Goal: Transaction & Acquisition: Purchase product/service

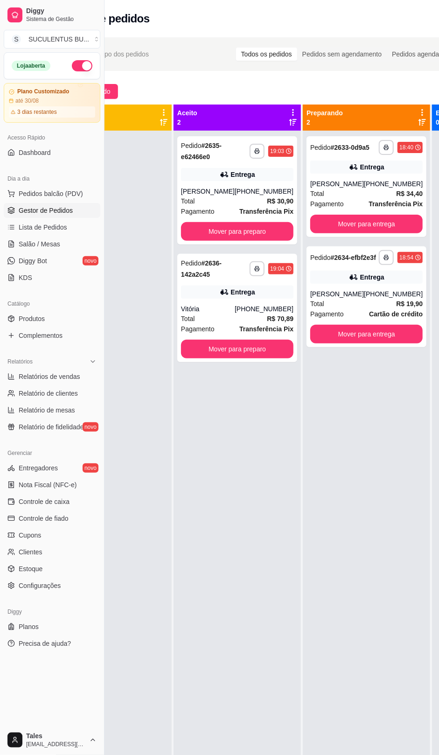
scroll to position [0, 78]
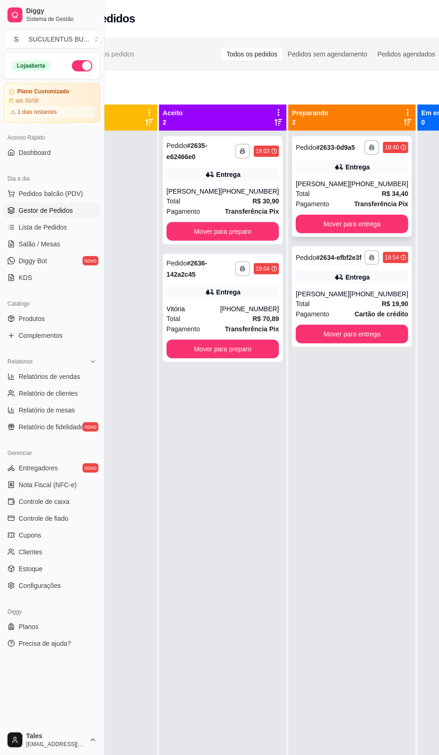
click at [330, 189] on div "[PERSON_NAME]" at bounding box center [323, 183] width 54 height 9
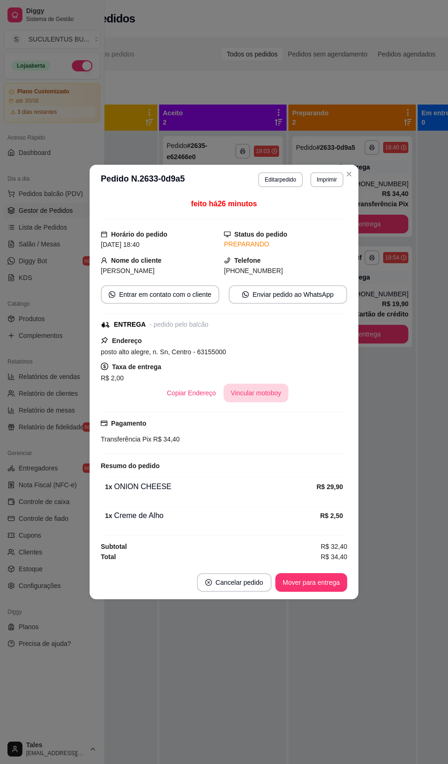
click at [255, 395] on button "Vincular motoboy" at bounding box center [256, 393] width 65 height 19
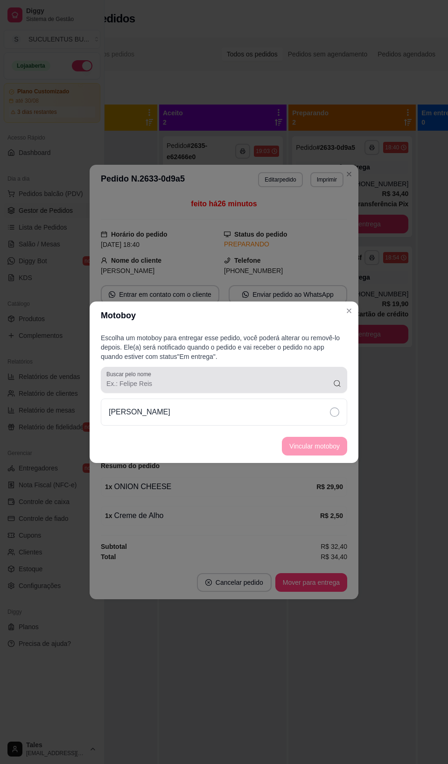
click at [285, 390] on div "Buscar pelo nome" at bounding box center [224, 380] width 247 height 26
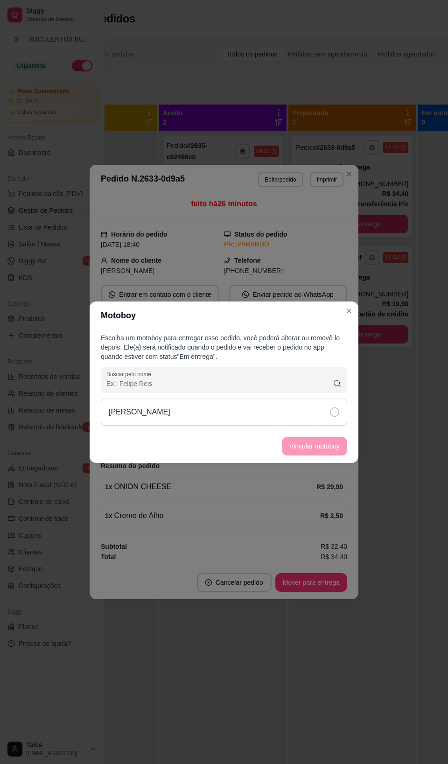
click at [289, 412] on div "[PERSON_NAME]" at bounding box center [224, 412] width 247 height 27
click at [325, 447] on button "Vincular motoboy" at bounding box center [314, 446] width 63 height 18
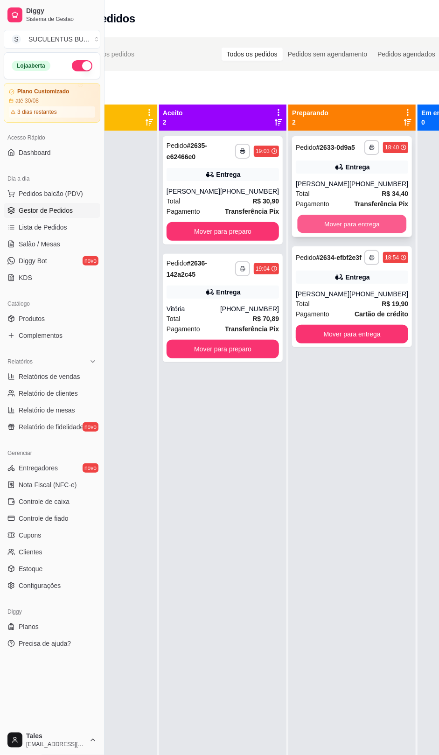
click at [339, 232] on button "Mover para entrega" at bounding box center [352, 224] width 109 height 18
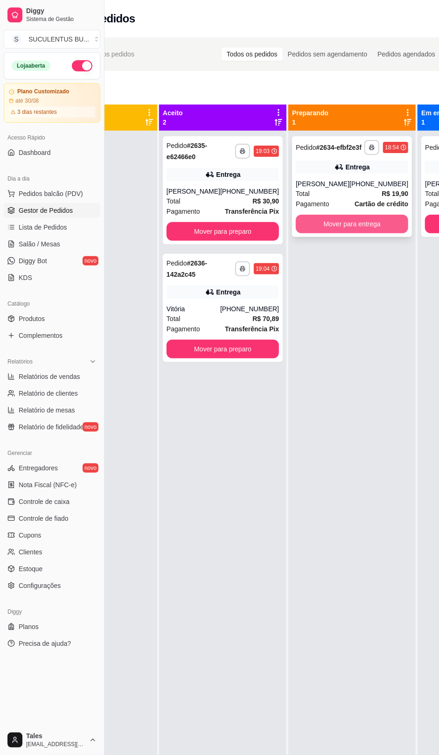
click at [342, 233] on button "Mover para entrega" at bounding box center [352, 224] width 113 height 19
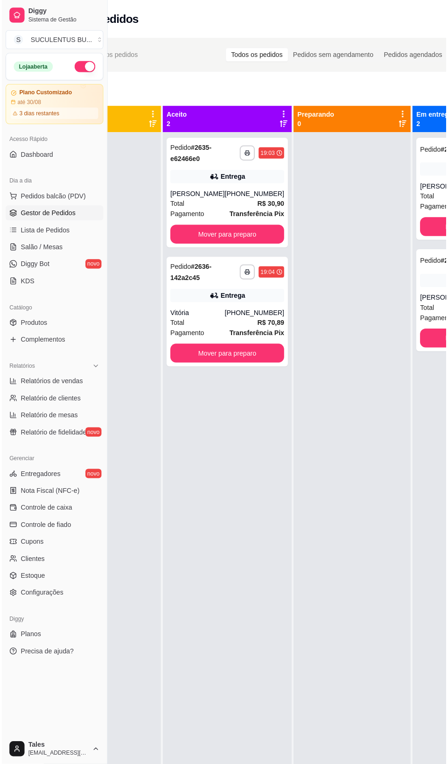
scroll to position [0, 0]
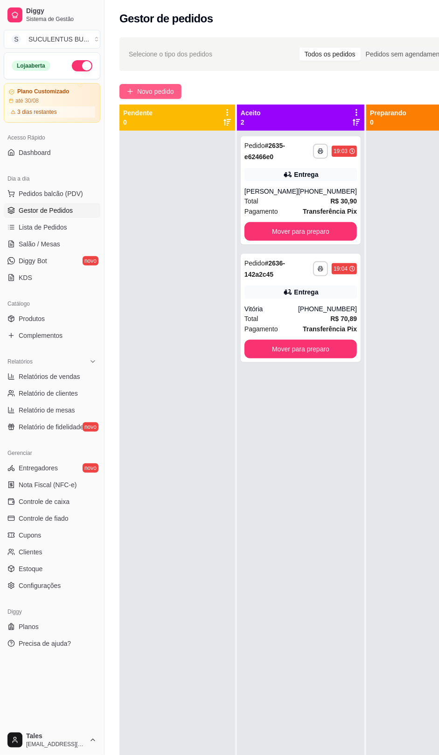
click at [169, 91] on span "Novo pedido" at bounding box center [155, 91] width 37 height 10
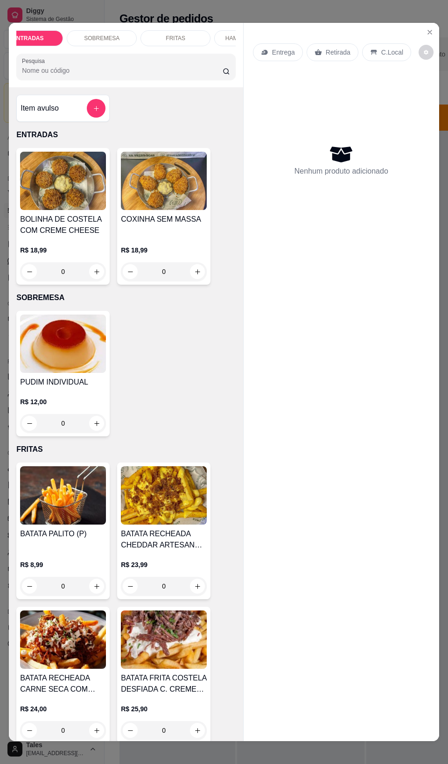
scroll to position [0, 70]
click at [202, 38] on div "HAMBURGUERES" at bounding box center [203, 38] width 70 height 16
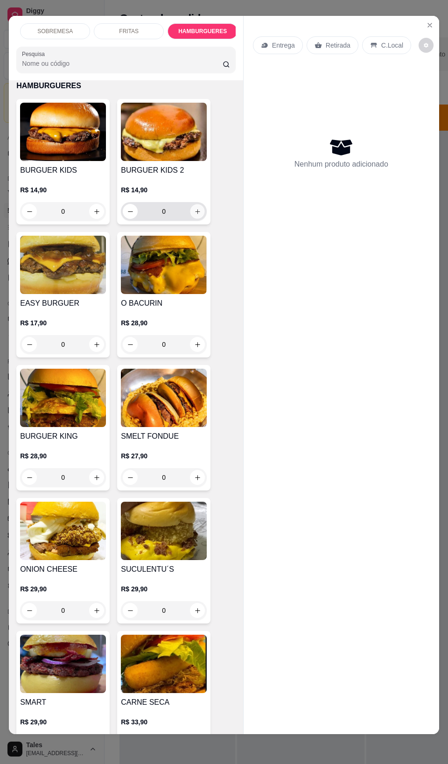
click at [194, 214] on icon "increase-product-quantity" at bounding box center [197, 211] width 7 height 7
type input "1"
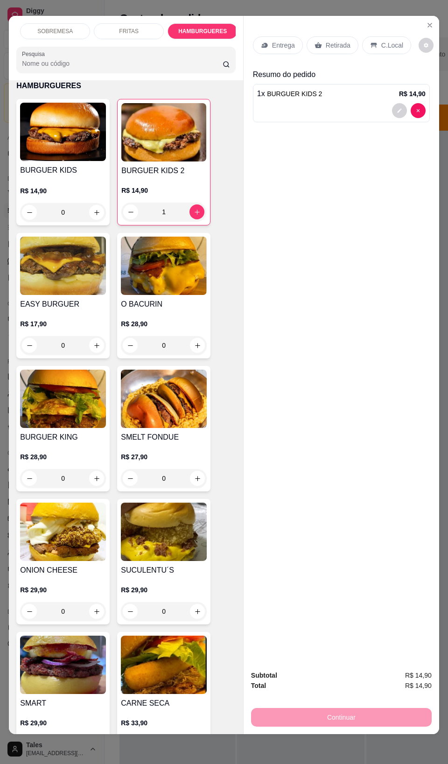
click at [333, 41] on p "Retirada" at bounding box center [338, 45] width 25 height 9
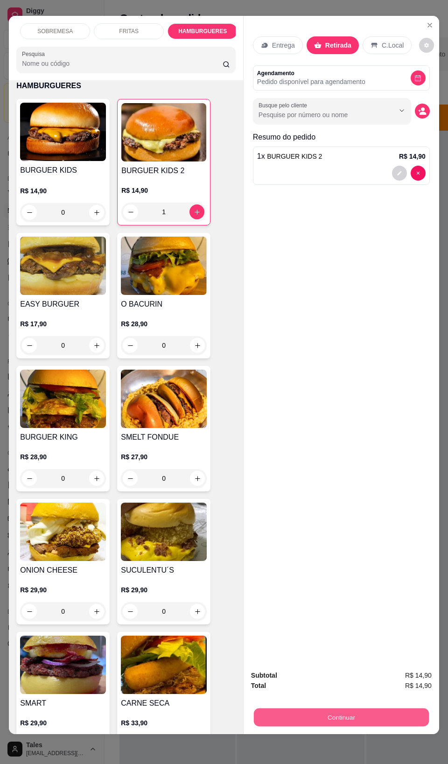
click at [378, 708] on button "Continuar" at bounding box center [341, 717] width 175 height 18
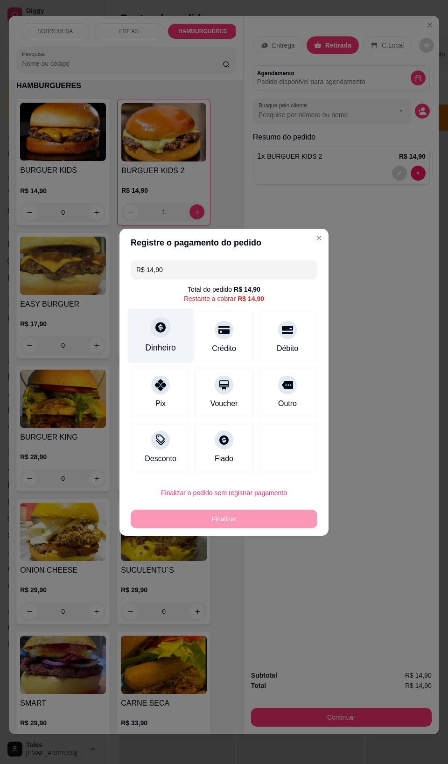
click at [166, 344] on div "Dinheiro" at bounding box center [160, 348] width 31 height 12
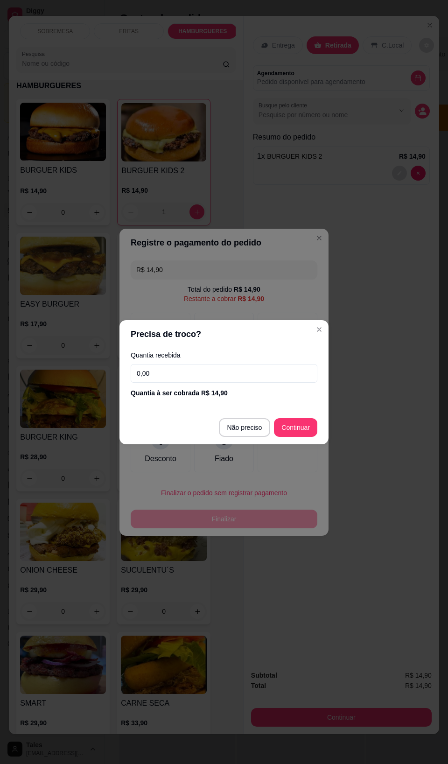
click at [272, 377] on input "0,00" at bounding box center [224, 373] width 187 height 19
click at [220, 367] on input "0,00" at bounding box center [224, 373] width 187 height 19
click at [218, 367] on input "0,00" at bounding box center [224, 373] width 187 height 19
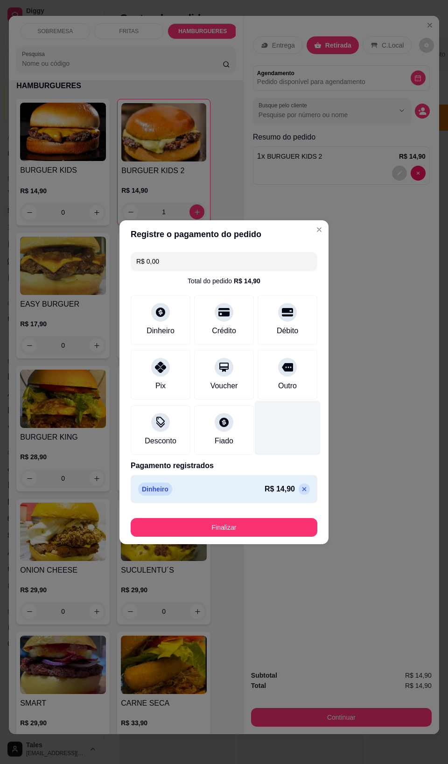
type input "R$ 0,00"
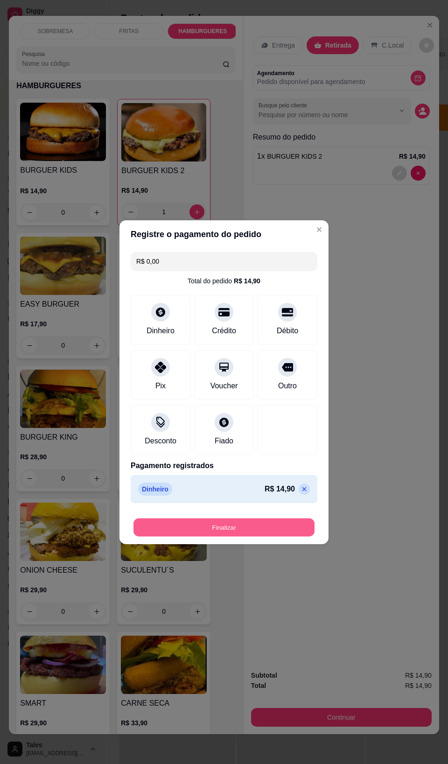
click at [250, 530] on button "Finalizar" at bounding box center [224, 527] width 181 height 18
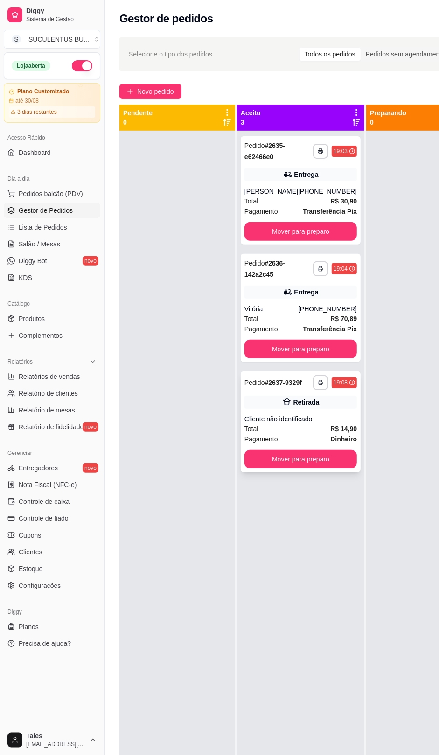
click at [297, 444] on div "Pagamento Dinheiro" at bounding box center [301, 439] width 113 height 10
click at [300, 347] on button "Mover para preparo" at bounding box center [301, 349] width 113 height 19
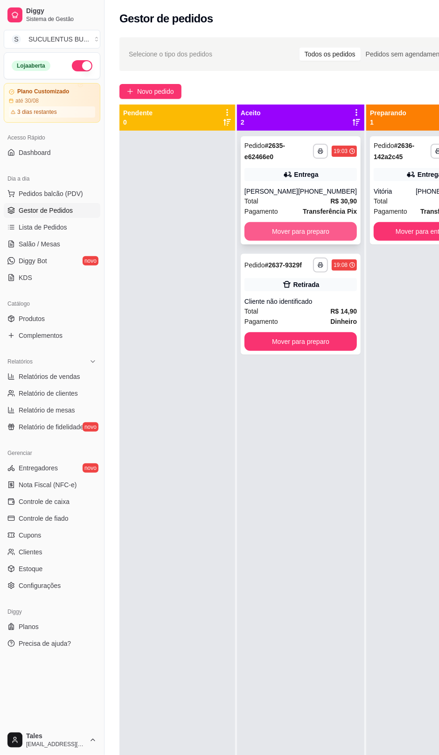
click at [299, 233] on button "Mover para preparo" at bounding box center [301, 231] width 113 height 19
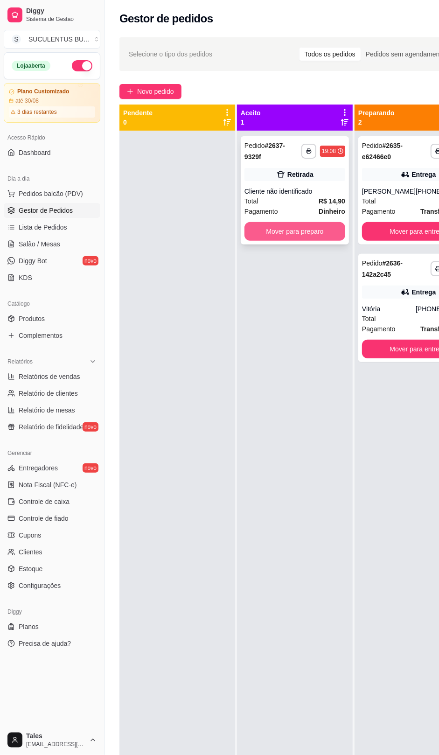
click at [299, 233] on button "Mover para preparo" at bounding box center [295, 231] width 101 height 19
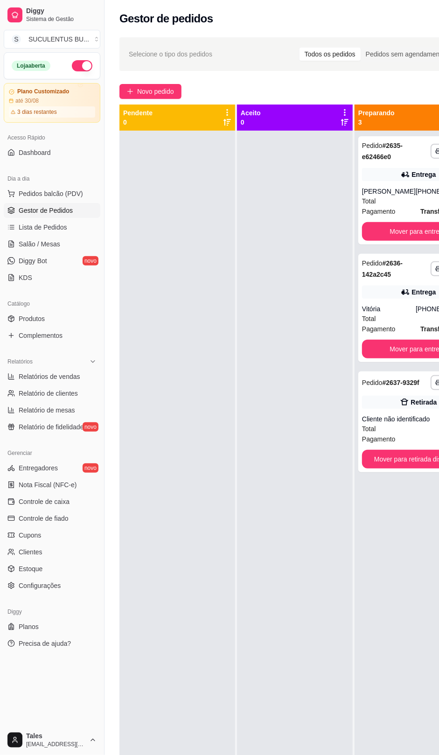
click at [191, 352] on div at bounding box center [178, 508] width 116 height 755
click at [268, 625] on div at bounding box center [295, 508] width 116 height 755
click at [69, 201] on button "Pedidos balcão (PDV)" at bounding box center [52, 193] width 97 height 15
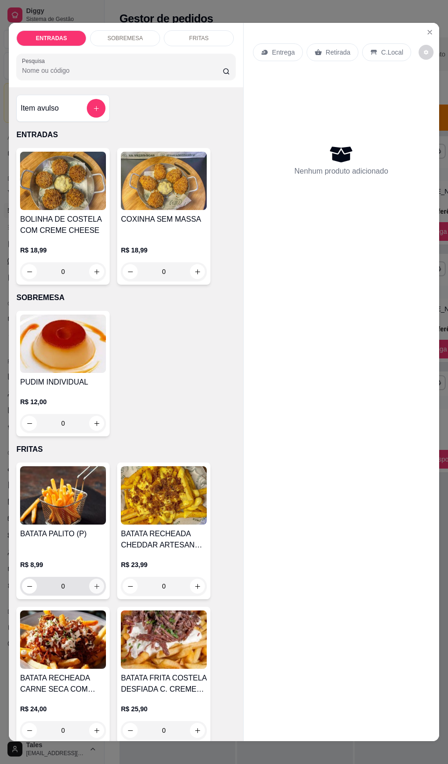
click at [93, 590] on icon "increase-product-quantity" at bounding box center [96, 586] width 7 height 7
type input "1"
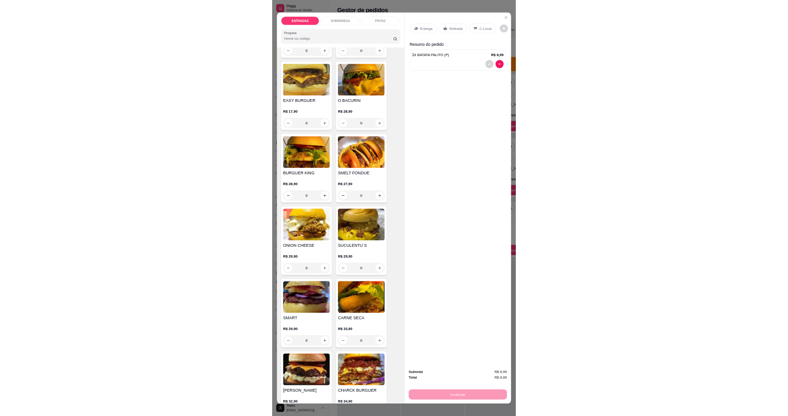
scroll to position [1109, 0]
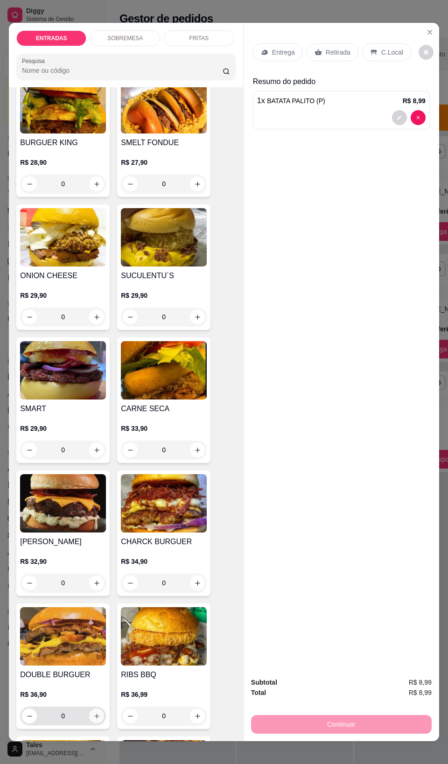
click at [92, 724] on button "increase-product-quantity" at bounding box center [96, 716] width 15 height 15
type input "1"
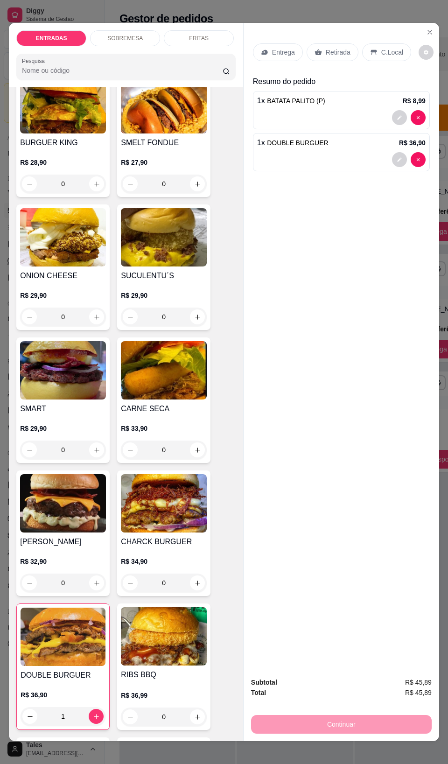
click at [323, 720] on div "Continuar" at bounding box center [341, 723] width 181 height 21
click at [274, 48] on p "Entrega" at bounding box center [283, 52] width 23 height 9
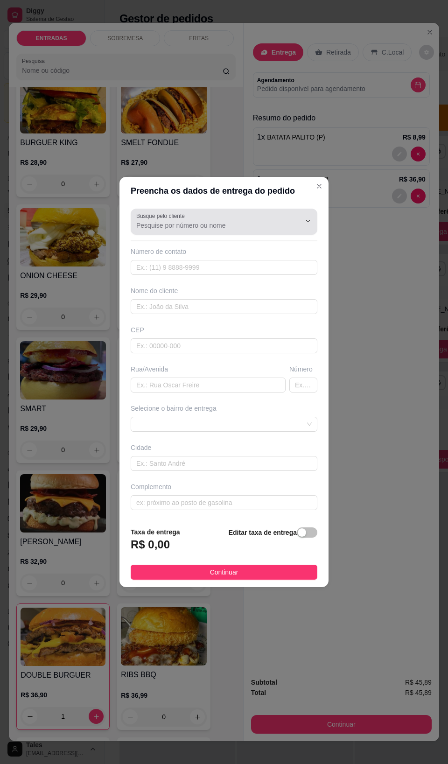
click at [185, 218] on label "Busque pelo cliente" at bounding box center [162, 216] width 52 height 8
click at [185, 221] on input "Busque pelo cliente" at bounding box center [210, 225] width 149 height 9
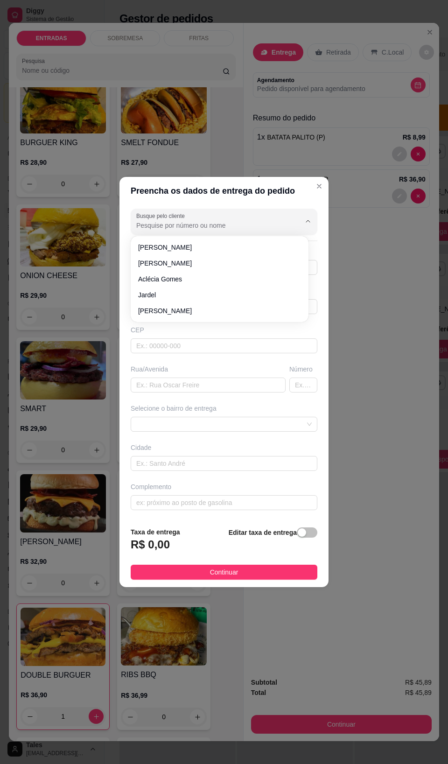
click at [191, 225] on input "Busque pelo cliente" at bounding box center [210, 225] width 149 height 9
type input "4,kmjbnj"
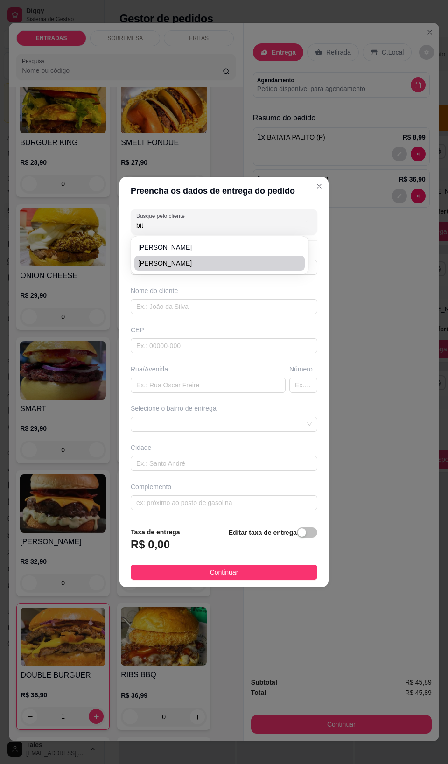
click at [155, 260] on span "[PERSON_NAME]" at bounding box center [215, 263] width 154 height 9
type input "[PERSON_NAME]"
type input "88996693022"
type input "[PERSON_NAME]"
type input "63155000"
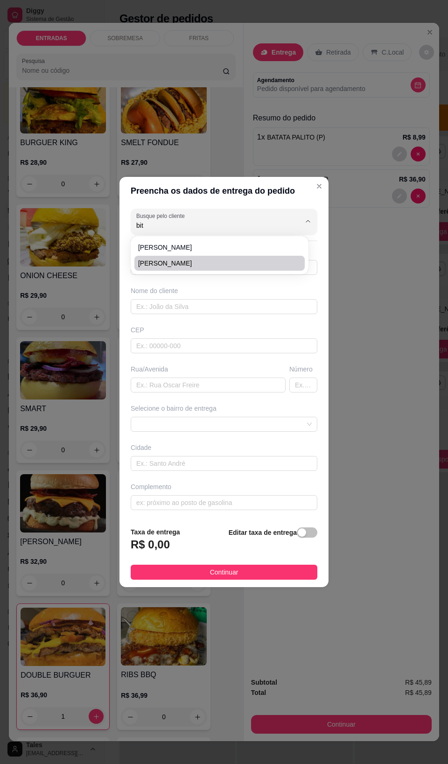
type input "Rua do comércio"
type input "23"
type input "Salitre"
type input "Em cima da farmácia conviva"
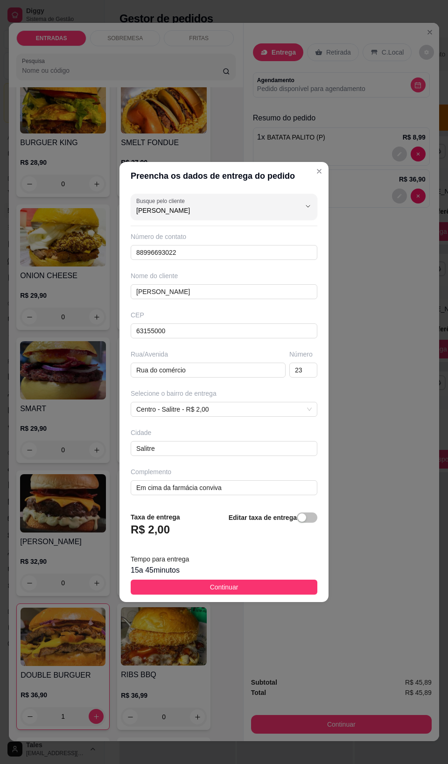
click at [200, 589] on button "Continuar" at bounding box center [224, 587] width 187 height 15
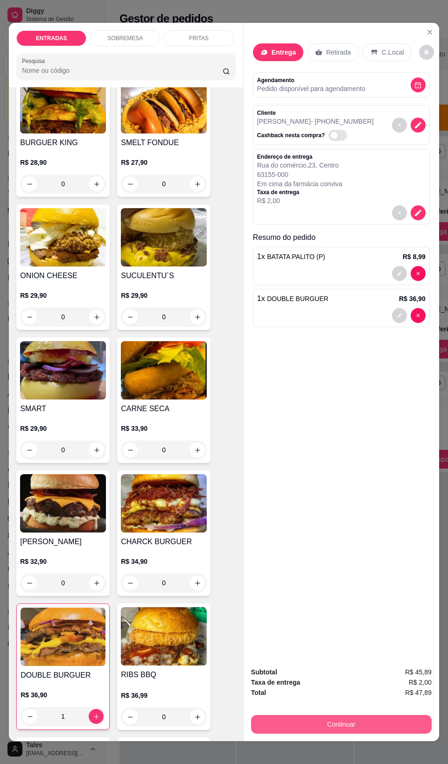
click at [344, 716] on button "Continuar" at bounding box center [341, 724] width 181 height 19
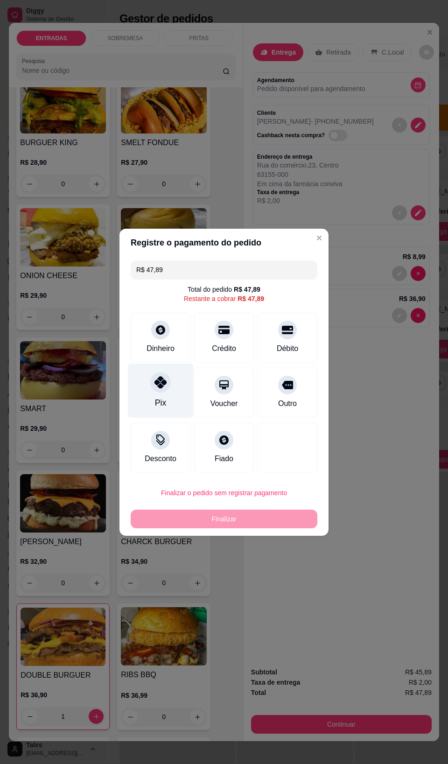
click at [157, 397] on div "Pix" at bounding box center [160, 403] width 11 height 12
type input "R$ 0,00"
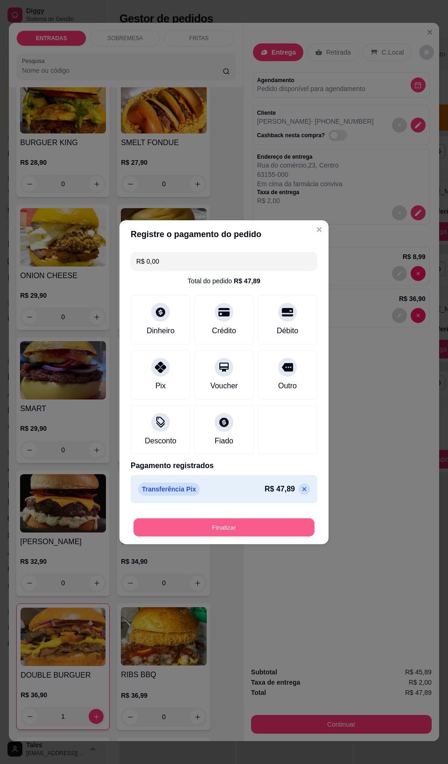
click at [247, 526] on button "Finalizar" at bounding box center [224, 527] width 181 height 18
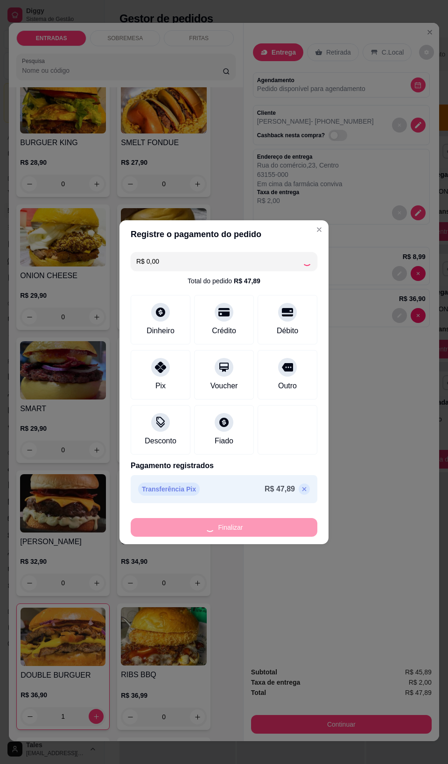
type input "0"
type input "-R$ 47,89"
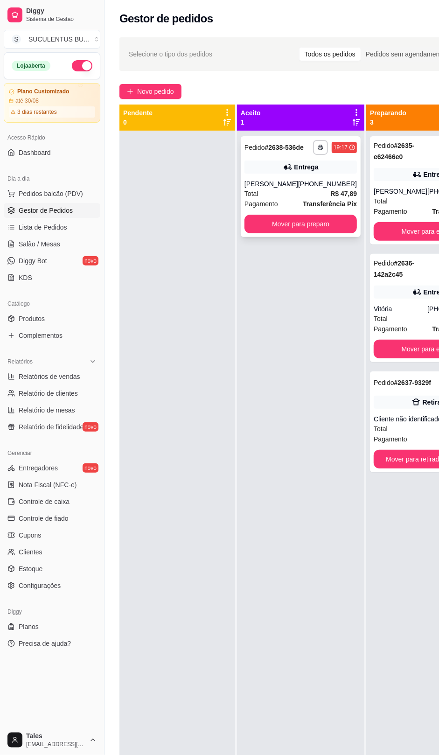
click at [285, 199] on div "Total R$ 47,89" at bounding box center [301, 194] width 113 height 10
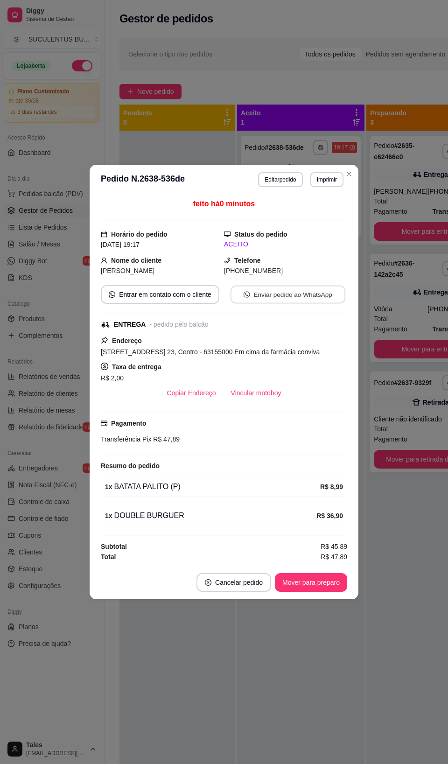
click at [296, 296] on button "Enviar pedido ao WhatsApp" at bounding box center [288, 295] width 115 height 18
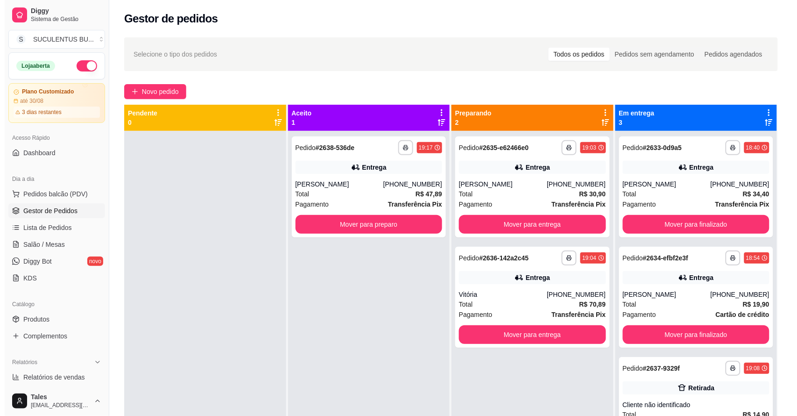
scroll to position [58, 0]
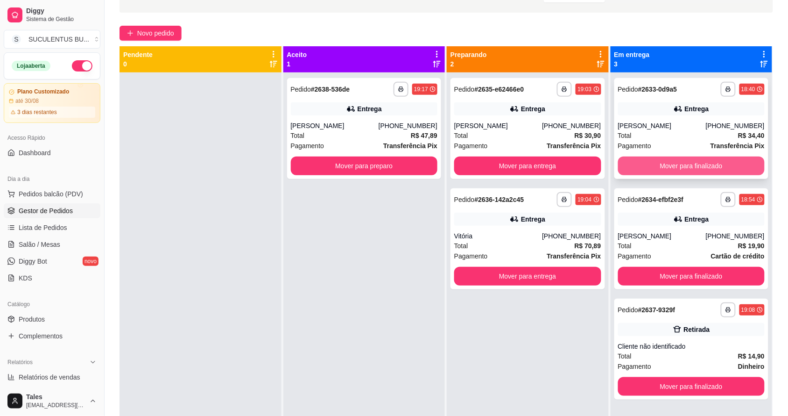
click at [439, 167] on button "Mover para finalizado" at bounding box center [691, 165] width 147 height 19
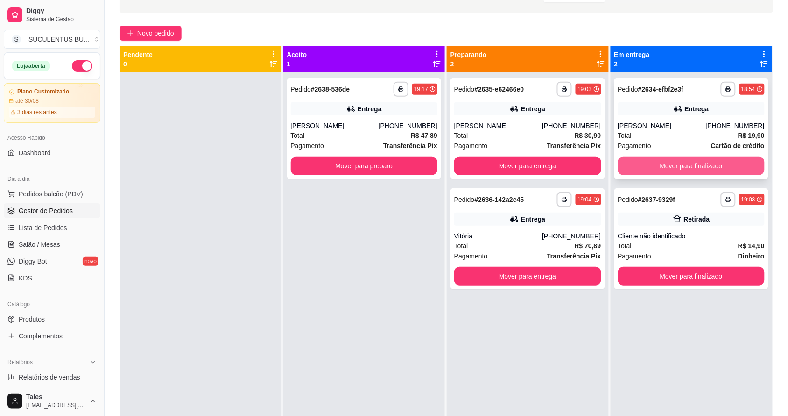
click at [439, 166] on button "Mover para finalizado" at bounding box center [691, 165] width 147 height 19
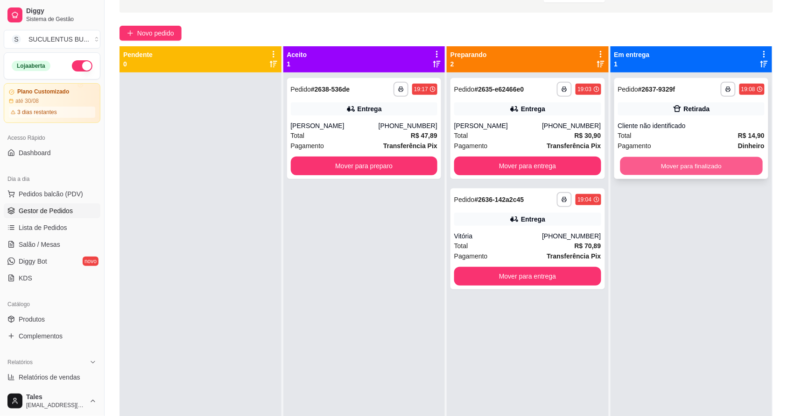
click at [439, 166] on button "Mover para finalizado" at bounding box center [691, 166] width 142 height 18
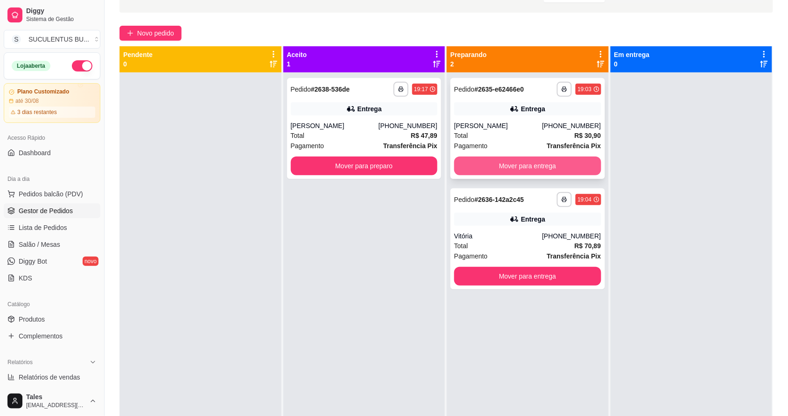
click at [439, 162] on button "Mover para entrega" at bounding box center [527, 165] width 147 height 19
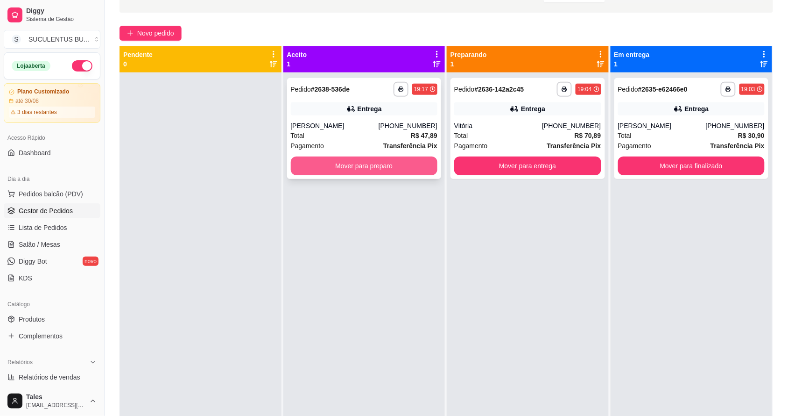
click at [411, 162] on button "Mover para preparo" at bounding box center [364, 165] width 147 height 19
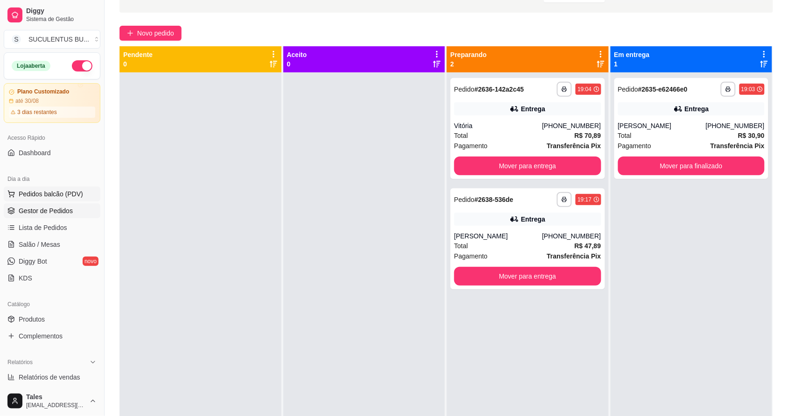
click at [27, 188] on button "Pedidos balcão (PDV)" at bounding box center [52, 193] width 97 height 15
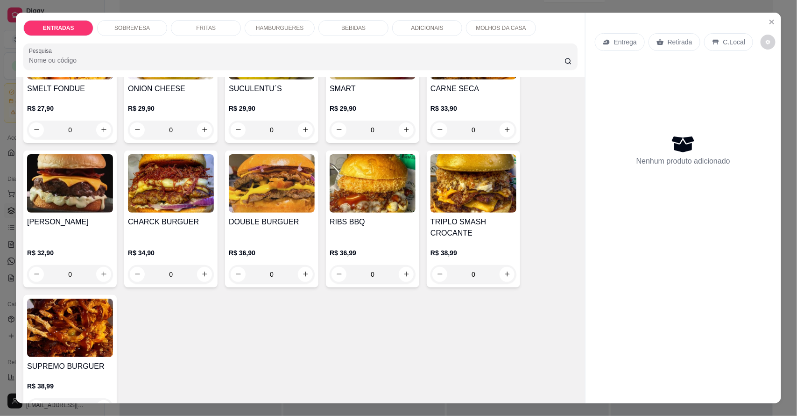
scroll to position [642, 0]
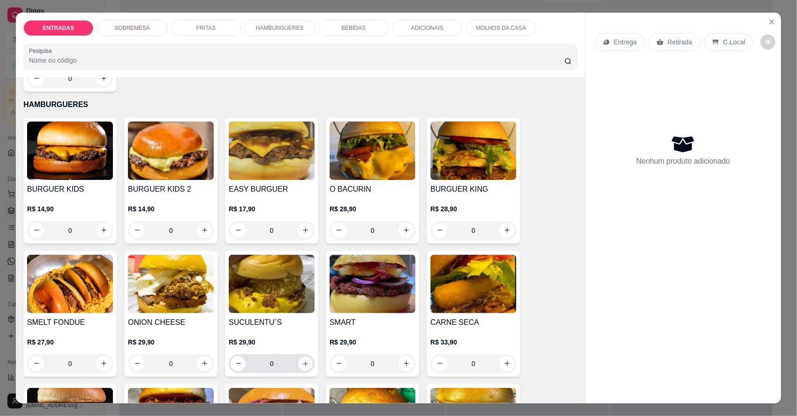
click at [303, 365] on icon "increase-product-quantity" at bounding box center [305, 362] width 7 height 7
type input "1"
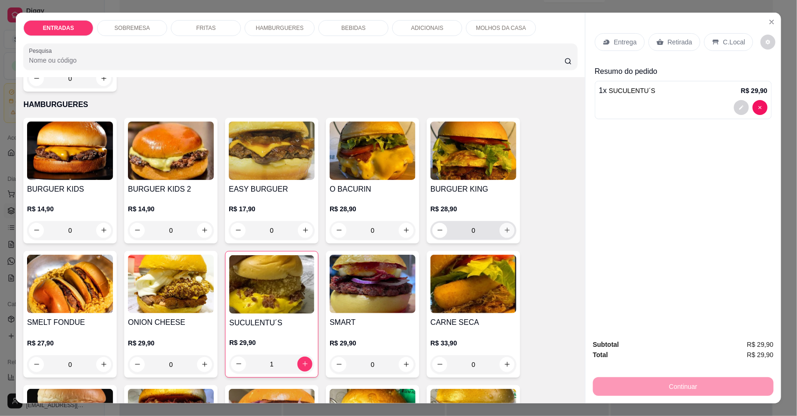
click at [439, 228] on icon "increase-product-quantity" at bounding box center [507, 229] width 7 height 7
type input "1"
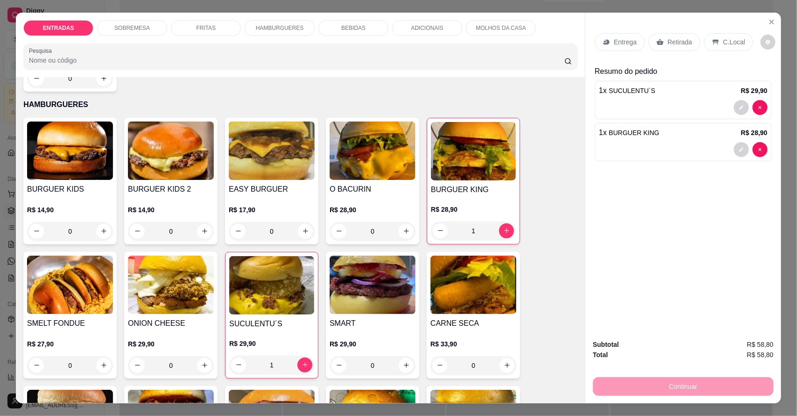
click at [439, 44] on p "Entrega" at bounding box center [625, 41] width 23 height 9
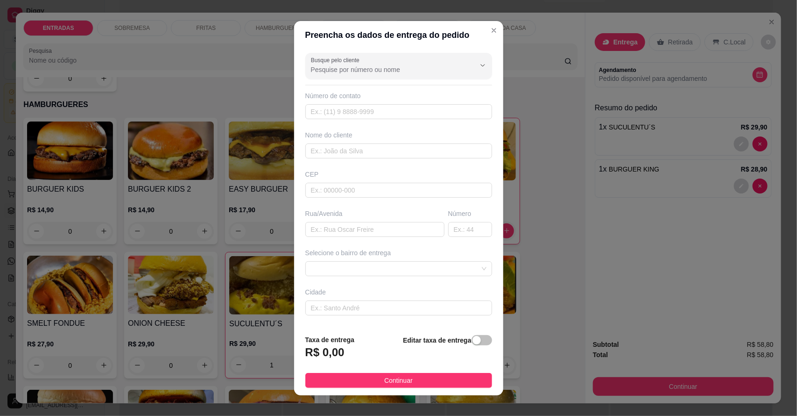
click at [363, 68] on input "Busque pelo cliente" at bounding box center [385, 69] width 149 height 9
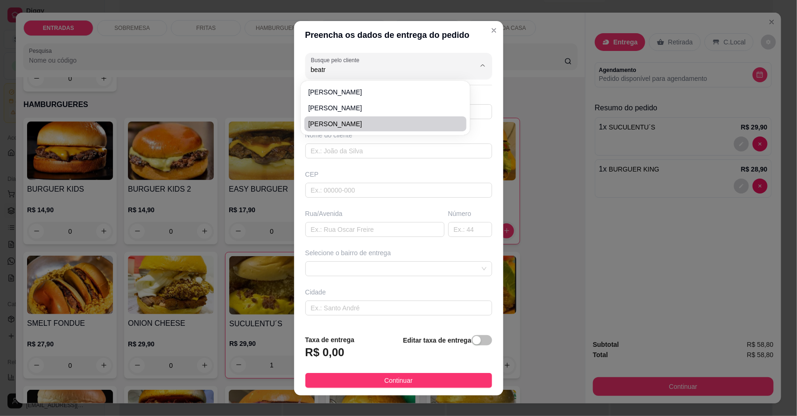
click at [341, 122] on span "[PERSON_NAME]" at bounding box center [380, 123] width 145 height 9
type input "[PERSON_NAME]"
type input "88994390632"
type input "[PERSON_NAME]"
type input "63155000"
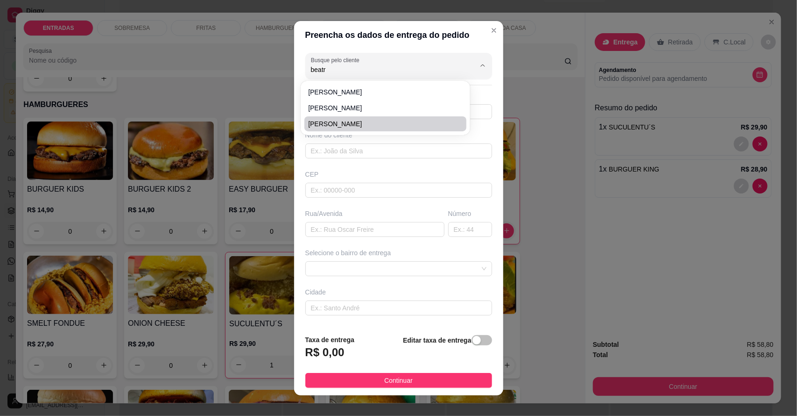
type input "av do Estado"
type input "Salitre"
type input "casa branca"
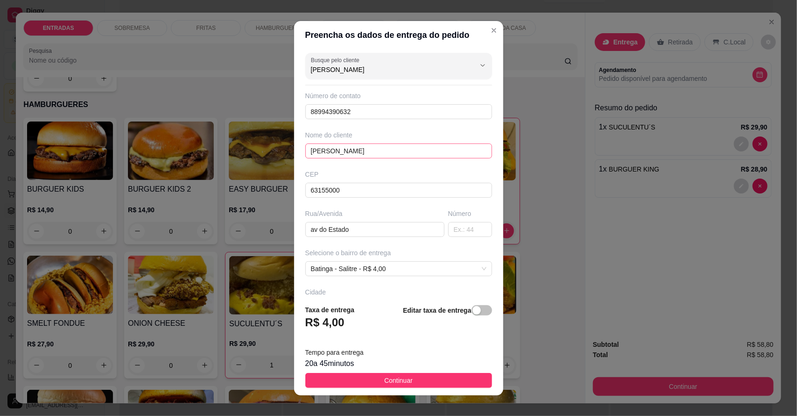
type input "[PERSON_NAME]"
click at [383, 148] on input "[PERSON_NAME]" at bounding box center [398, 150] width 187 height 15
type input "[PERSON_NAME]"
click at [384, 377] on span "Continuar" at bounding box center [398, 380] width 28 height 10
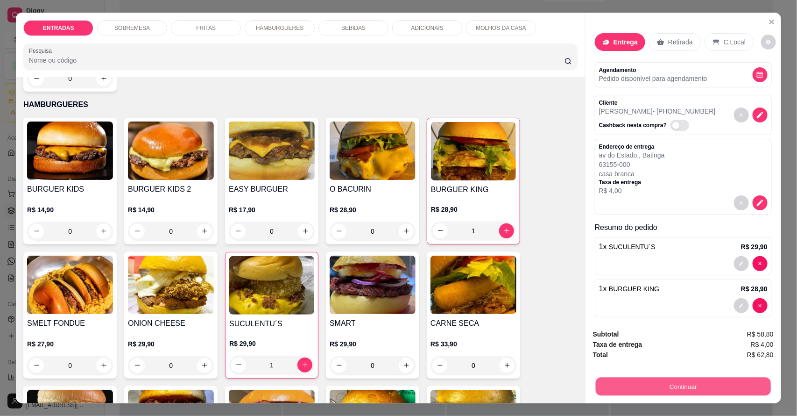
click at [439, 384] on button "Continuar" at bounding box center [683, 386] width 175 height 18
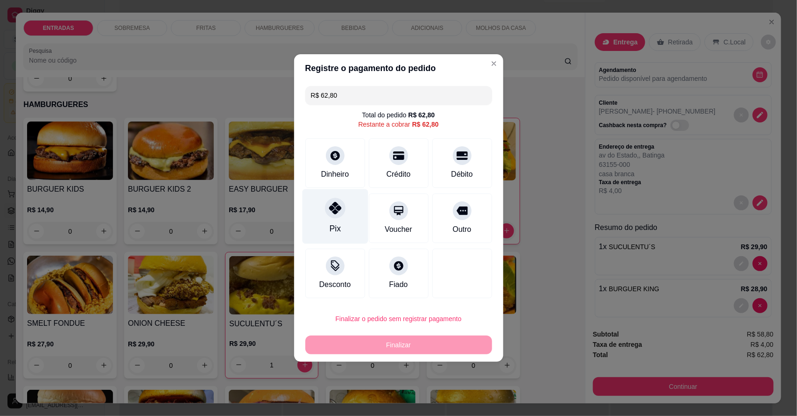
click at [325, 215] on div "Pix" at bounding box center [335, 216] width 66 height 55
type input "R$ 0,00"
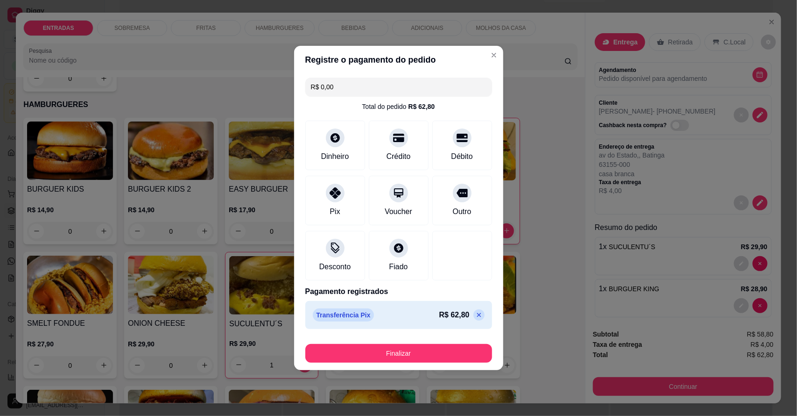
click at [439, 352] on button "Finalizar" at bounding box center [398, 353] width 187 height 19
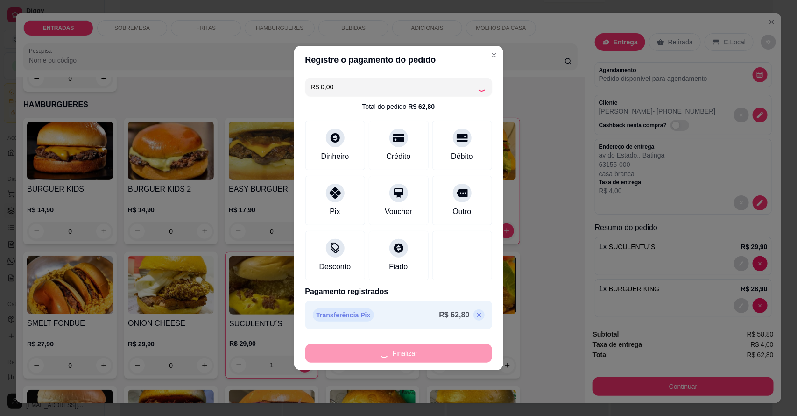
type input "0"
type input "-R$ 62,80"
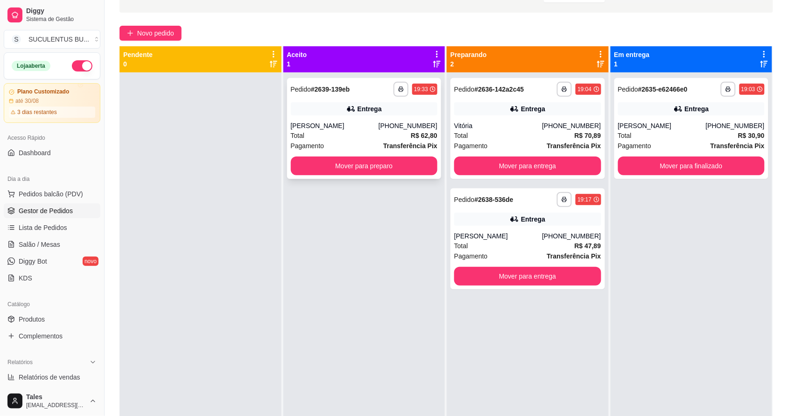
click at [369, 99] on div "**********" at bounding box center [364, 128] width 155 height 101
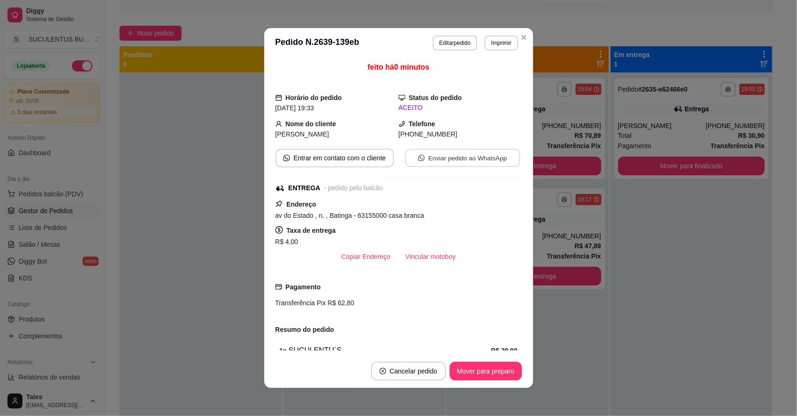
click at [439, 155] on button "Enviar pedido ao WhatsApp" at bounding box center [462, 158] width 115 height 18
click at [439, 42] on button "Editar pedido" at bounding box center [455, 42] width 44 height 15
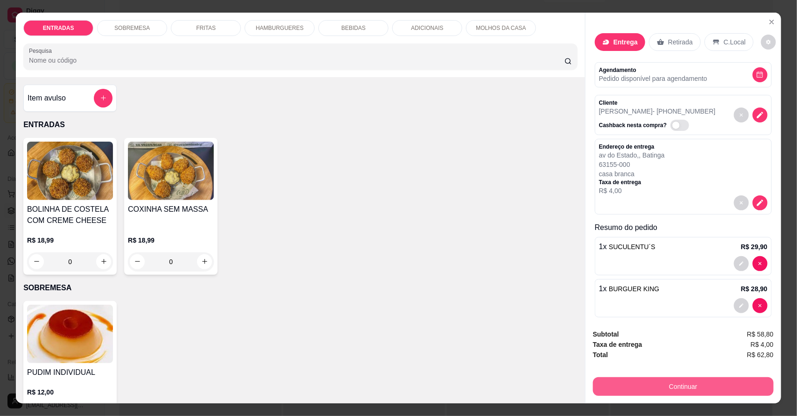
click at [439, 384] on button "Continuar" at bounding box center [683, 386] width 181 height 19
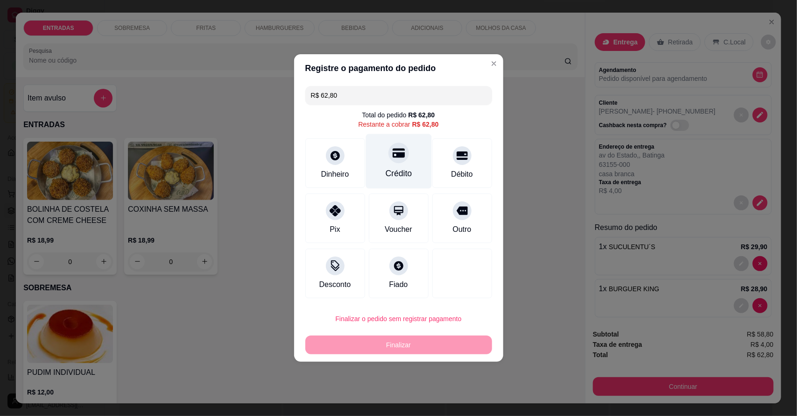
click at [397, 170] on div "Crédito" at bounding box center [398, 173] width 27 height 12
type input "R$ 0,00"
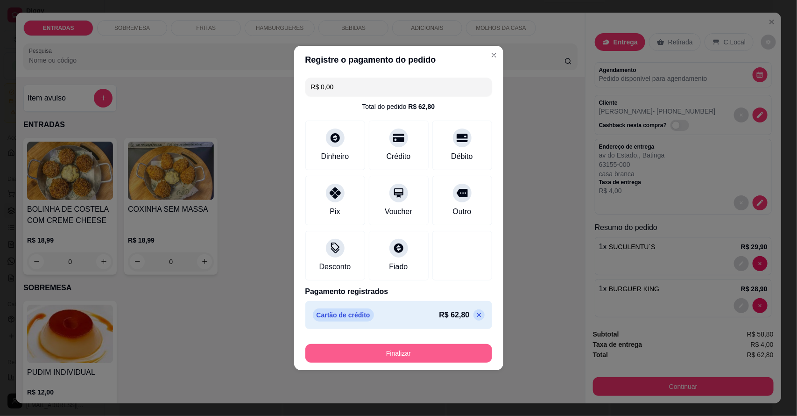
click at [417, 348] on button "Finalizar" at bounding box center [398, 353] width 187 height 19
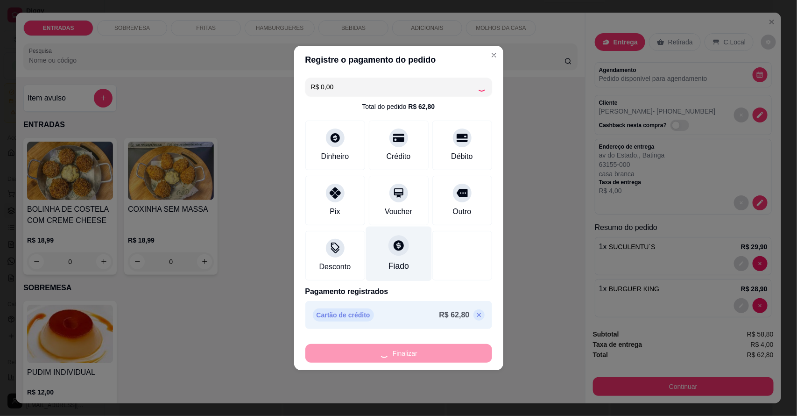
type input "0"
type input "-R$ 62,80"
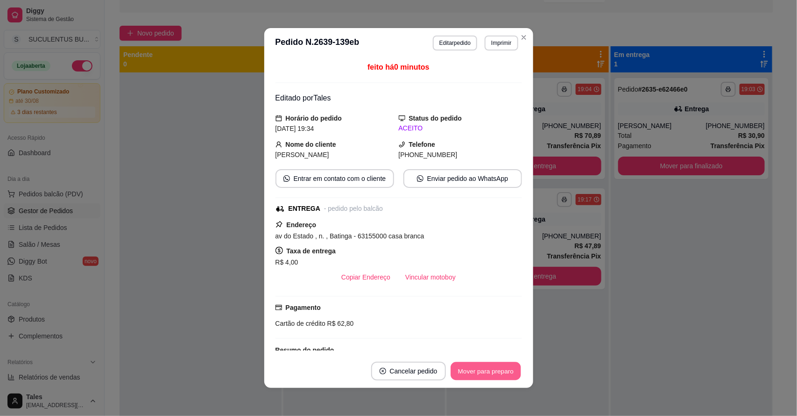
click at [439, 370] on button "Mover para preparo" at bounding box center [486, 371] width 70 height 18
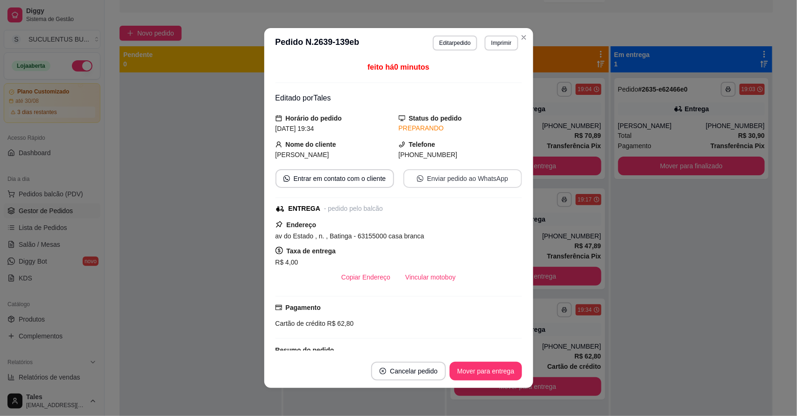
click at [439, 183] on button "Enviar pedido ao WhatsApp" at bounding box center [462, 178] width 119 height 19
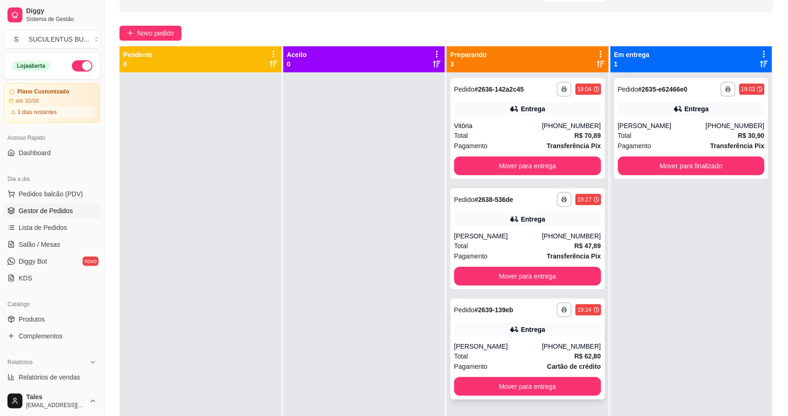
click at [439, 349] on div "[PERSON_NAME]" at bounding box center [498, 345] width 88 height 9
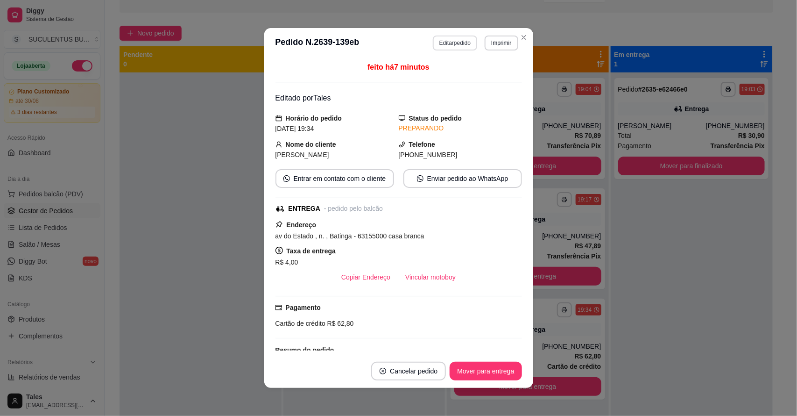
click at [439, 47] on button "Editar pedido" at bounding box center [455, 42] width 44 height 15
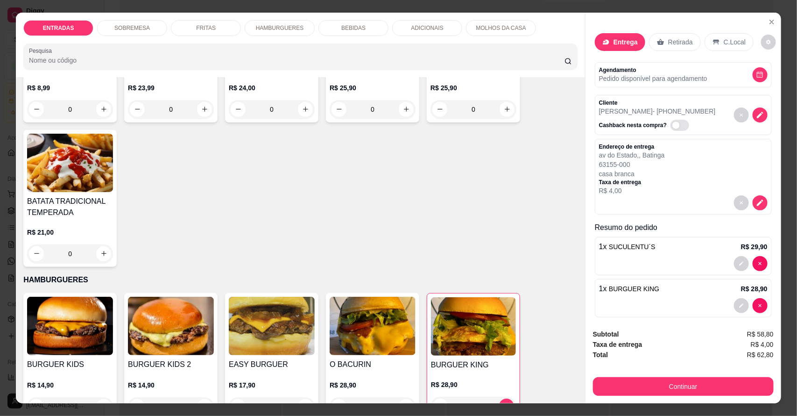
scroll to position [525, 0]
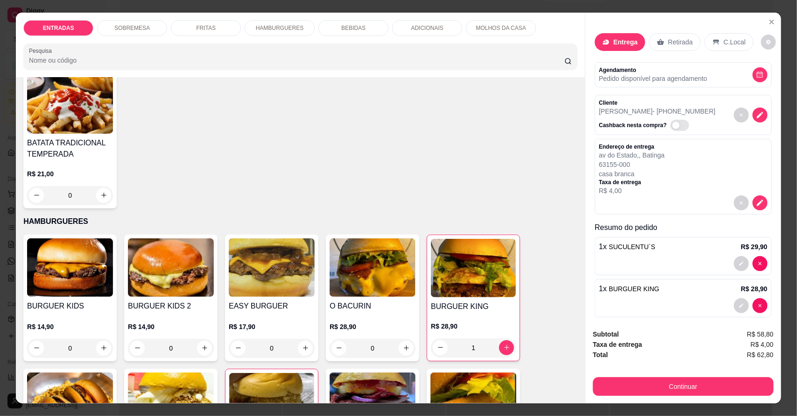
click at [353, 23] on div "BEBIDAS" at bounding box center [353, 28] width 70 height 16
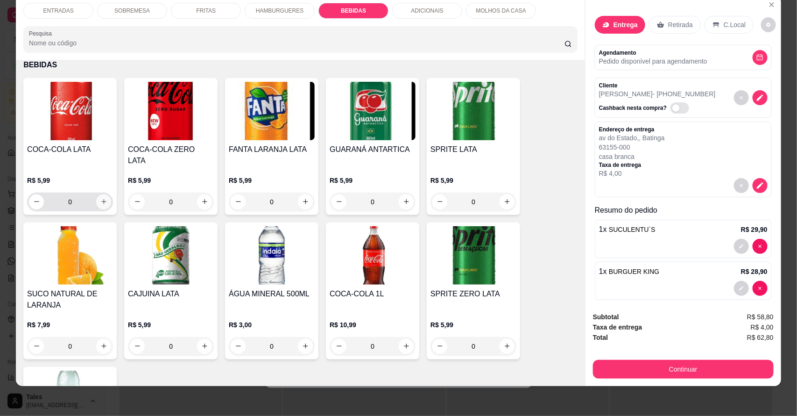
click at [99, 194] on button "increase-product-quantity" at bounding box center [103, 201] width 15 height 15
type input "1"
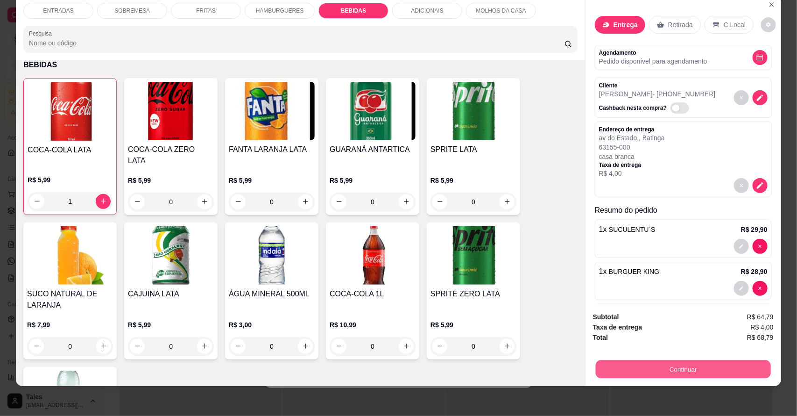
click at [439, 365] on button "Continuar" at bounding box center [683, 369] width 175 height 18
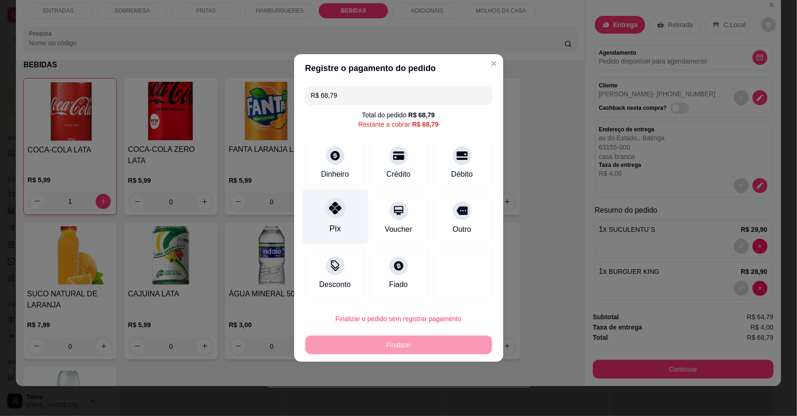
click at [332, 214] on icon at bounding box center [335, 208] width 12 height 12
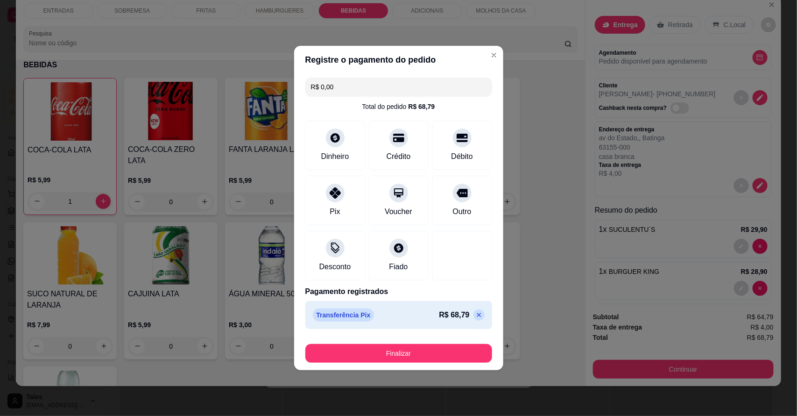
click at [439, 314] on icon at bounding box center [479, 315] width 4 height 4
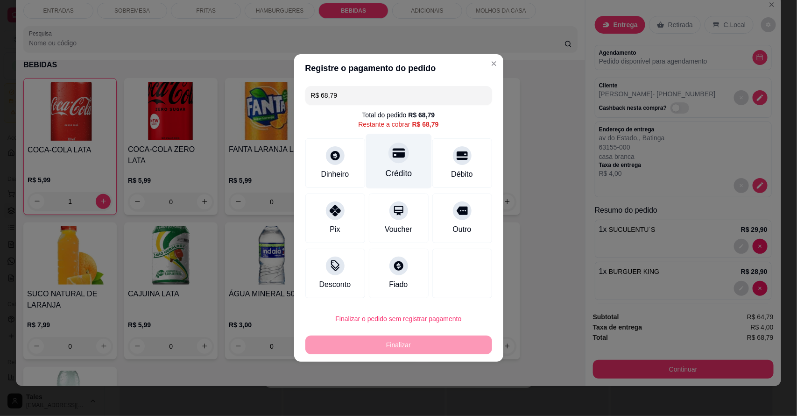
click at [398, 164] on div "Crédito" at bounding box center [399, 161] width 66 height 55
type input "R$ 0,00"
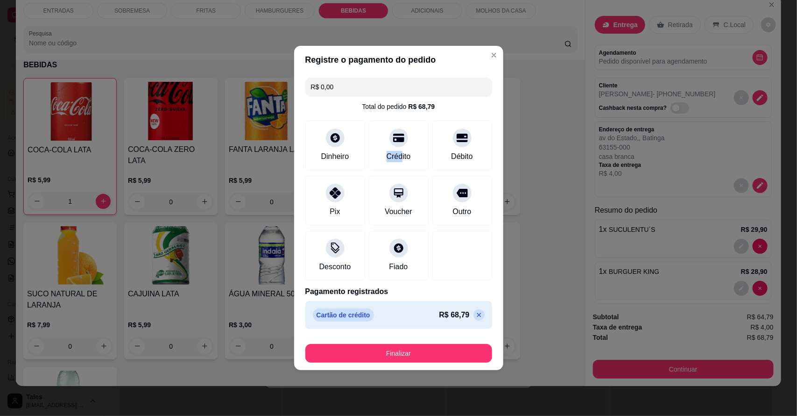
click at [439, 351] on button "Finalizar" at bounding box center [398, 353] width 187 height 19
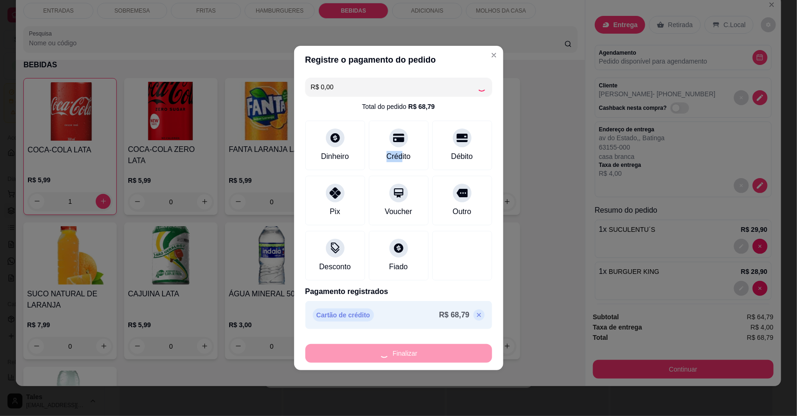
type input "0"
type input "-R$ 68,79"
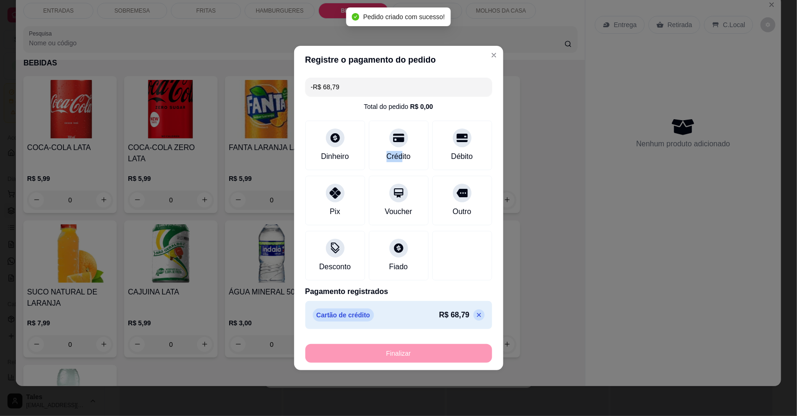
scroll to position [1226, 0]
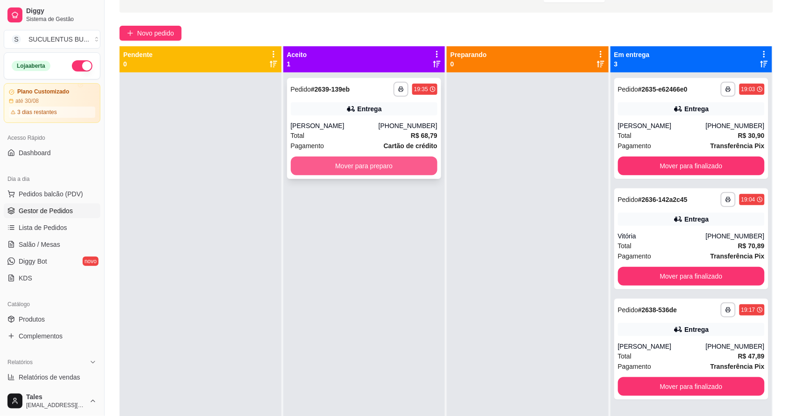
click at [376, 164] on button "Mover para preparo" at bounding box center [364, 165] width 147 height 19
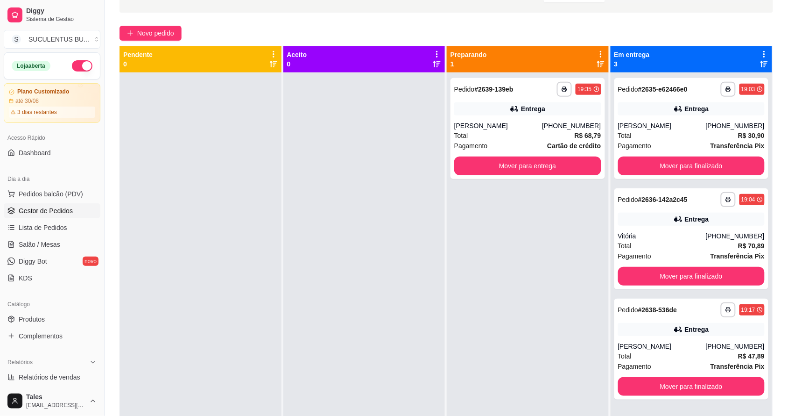
drag, startPoint x: 594, startPoint y: 128, endPoint x: 283, endPoint y: 45, distance: 322.0
click at [283, 45] on div "**********" at bounding box center [446, 223] width 683 height 500
click at [439, 162] on button "Mover para finalizado" at bounding box center [691, 166] width 142 height 18
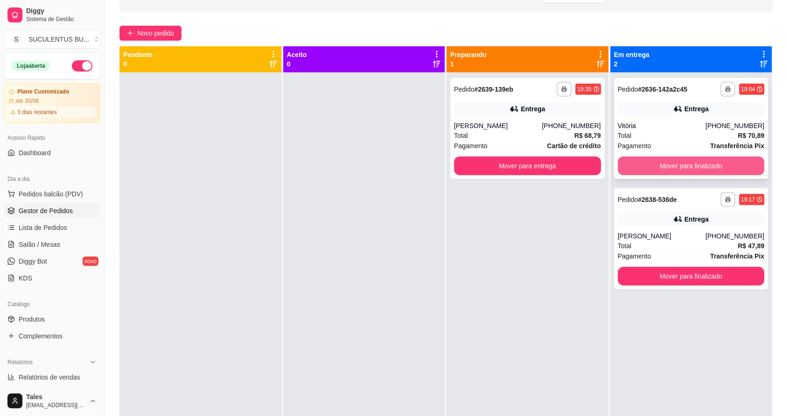
click at [439, 160] on button "Mover para finalizado" at bounding box center [691, 165] width 147 height 19
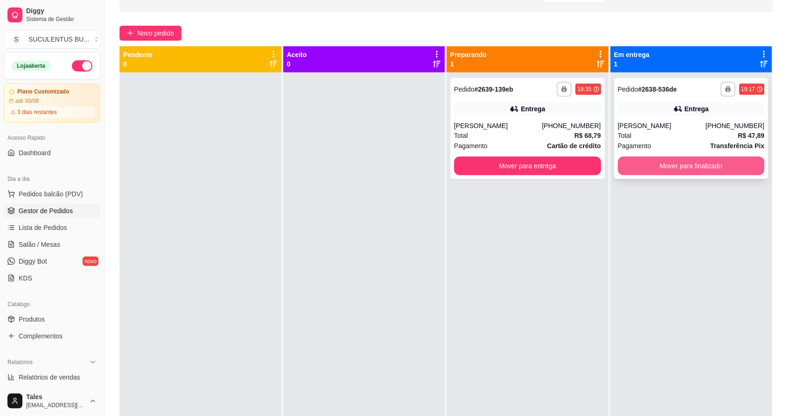
click at [439, 159] on button "Mover para finalizado" at bounding box center [691, 165] width 147 height 19
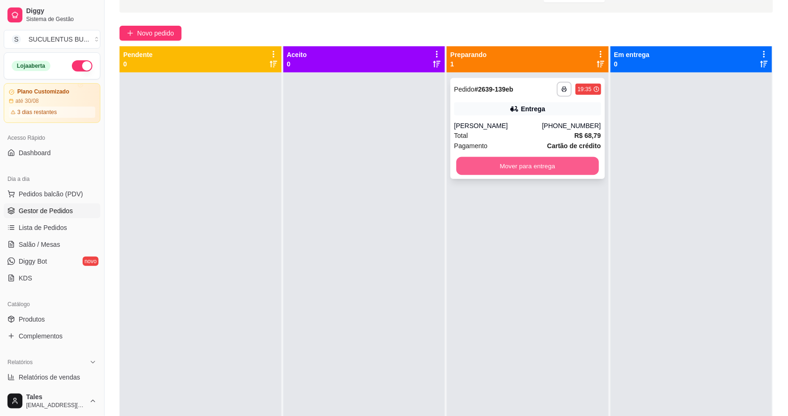
click at [439, 163] on button "Mover para entrega" at bounding box center [528, 166] width 142 height 18
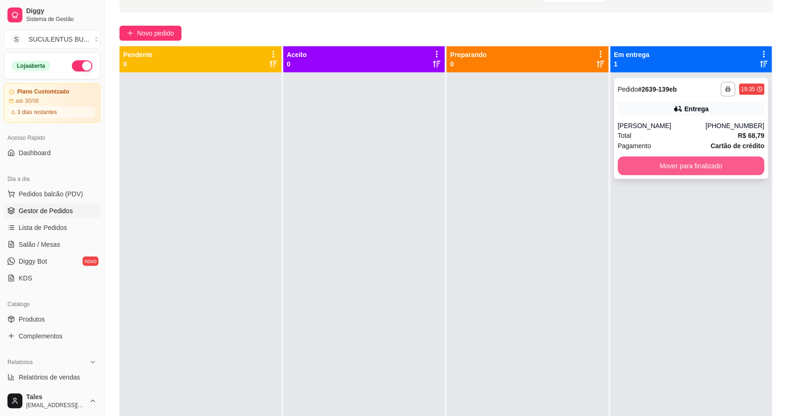
click at [439, 165] on button "Mover para finalizado" at bounding box center [691, 165] width 147 height 19
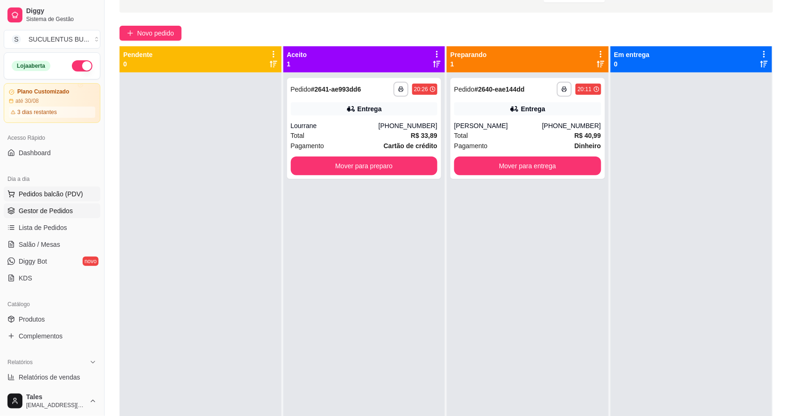
click at [62, 193] on span "Pedidos balcão (PDV)" at bounding box center [51, 193] width 64 height 9
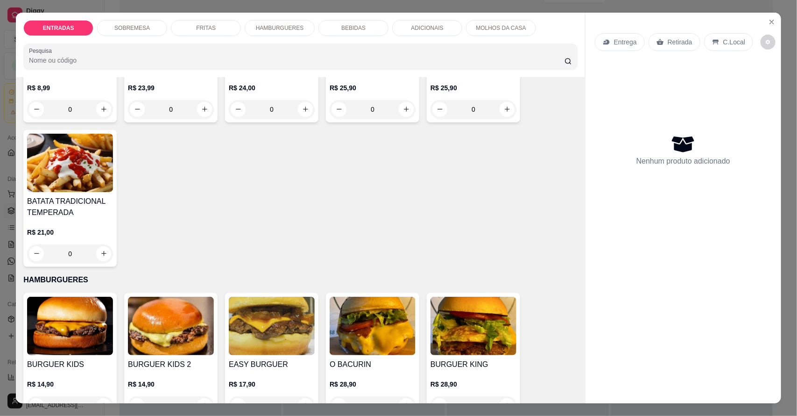
scroll to position [584, 0]
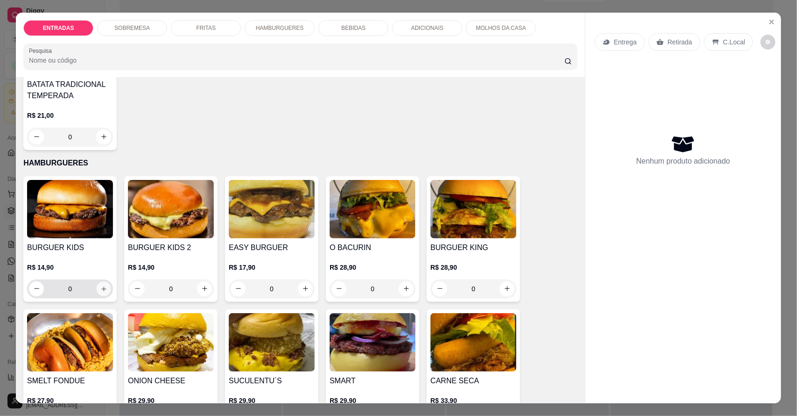
click at [100, 288] on icon "increase-product-quantity" at bounding box center [103, 288] width 7 height 7
type input "1"
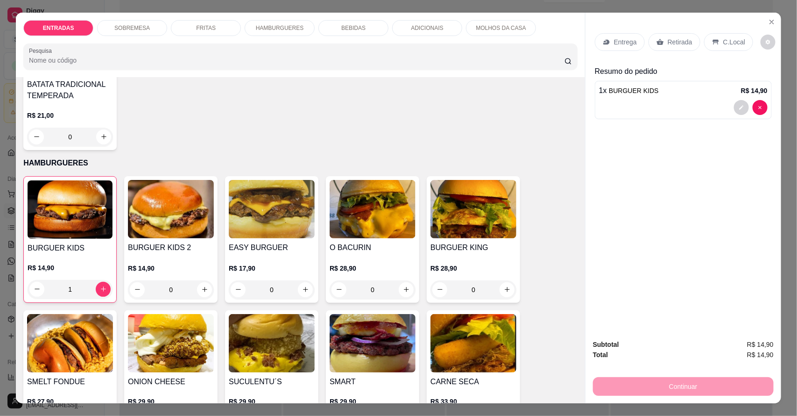
click at [439, 42] on p "Entrega" at bounding box center [625, 41] width 23 height 9
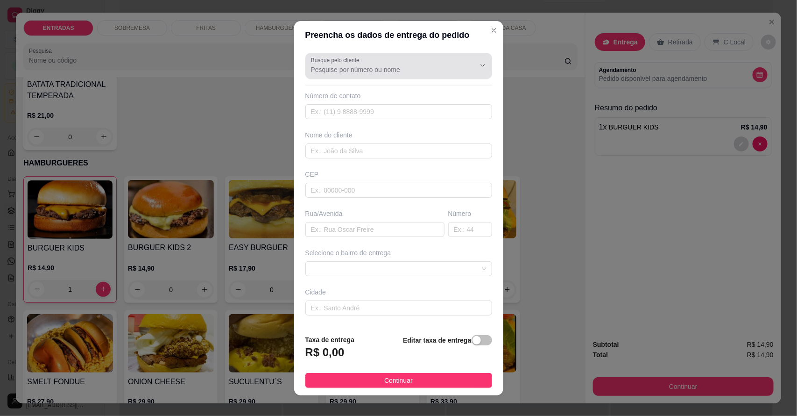
click at [417, 63] on div at bounding box center [399, 65] width 176 height 19
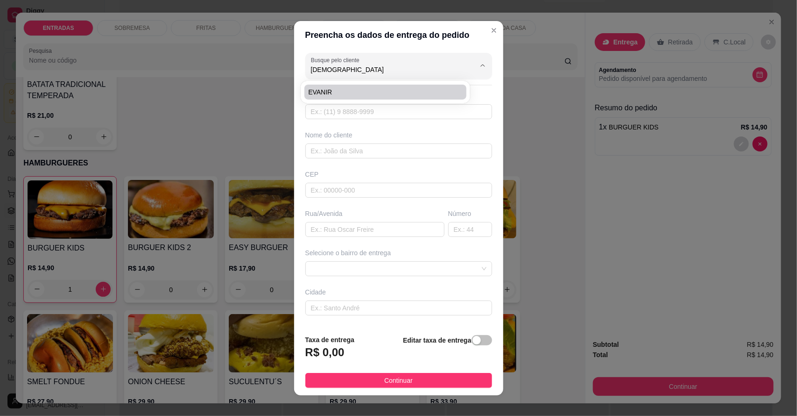
click at [353, 93] on span "EVANIR" at bounding box center [380, 91] width 145 height 9
type input "EVANIR"
type input "88992363022"
type input "EVANIR"
type input "casa de [PERSON_NAME]"
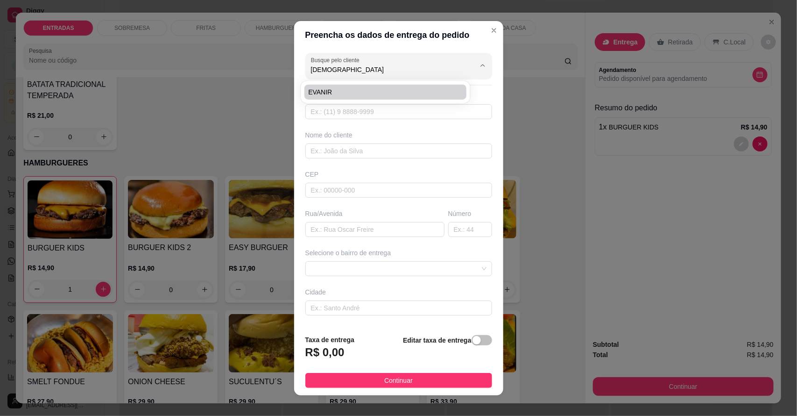
type input "Salitre"
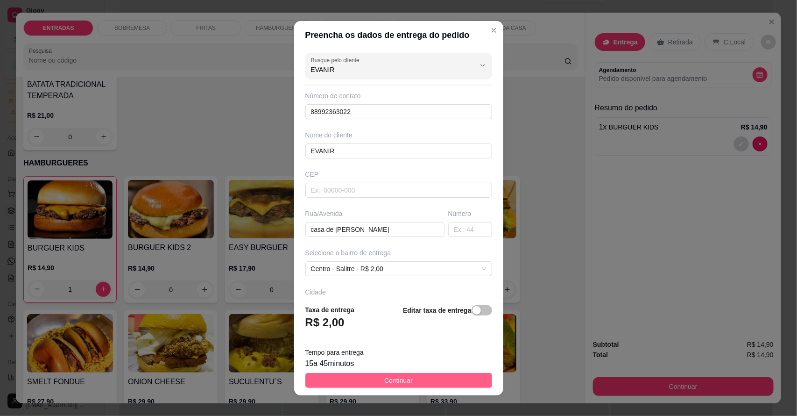
click at [418, 377] on button "Continuar" at bounding box center [398, 380] width 187 height 15
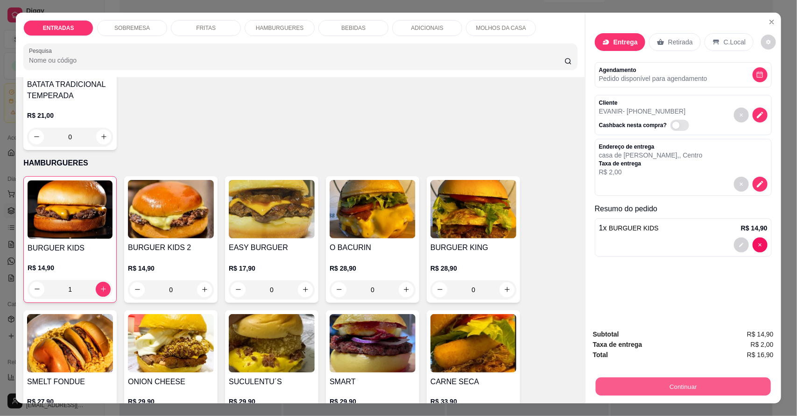
click at [439, 381] on button "Continuar" at bounding box center [683, 386] width 175 height 18
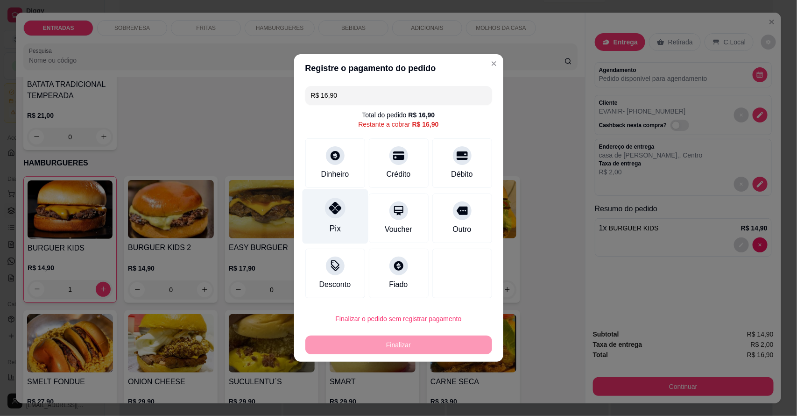
click at [344, 226] on div "Pix" at bounding box center [335, 216] width 66 height 55
type input "R$ 0,00"
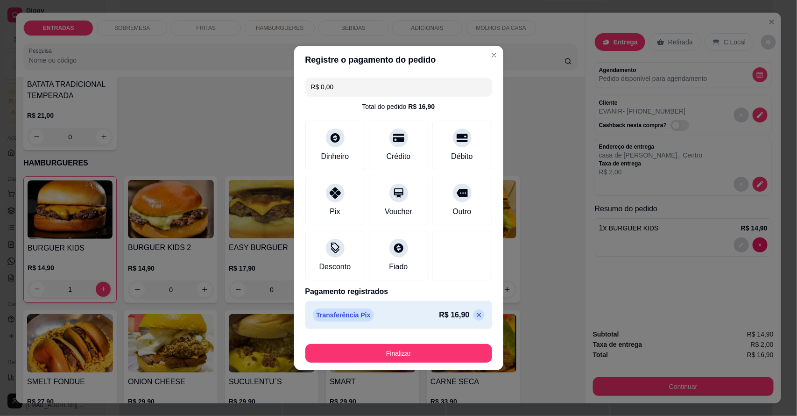
click at [439, 351] on button "Finalizar" at bounding box center [398, 353] width 187 height 19
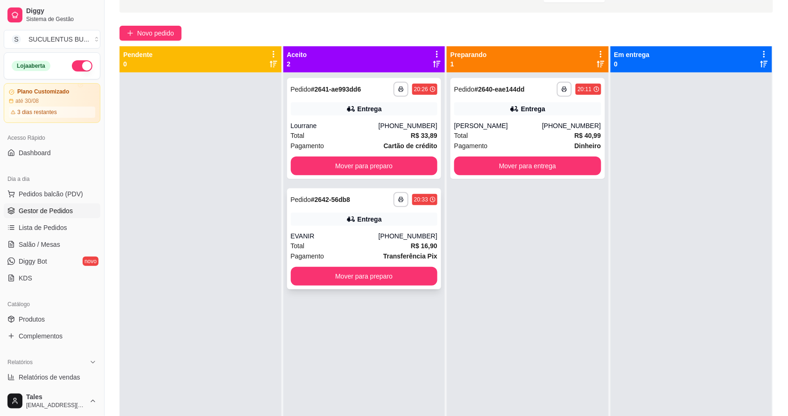
click at [365, 233] on div "EVANIR" at bounding box center [335, 235] width 88 height 9
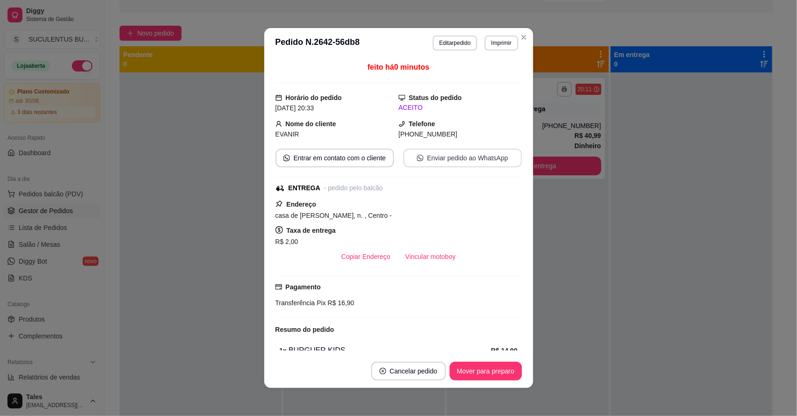
click at [432, 163] on button "Enviar pedido ao WhatsApp" at bounding box center [462, 157] width 119 height 19
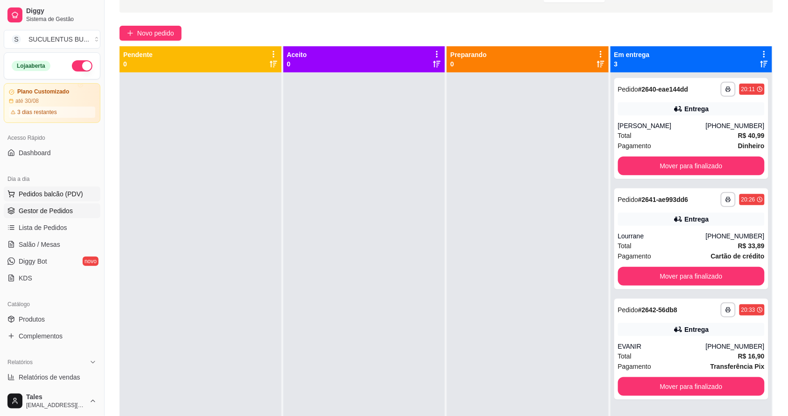
click at [47, 188] on button "Pedidos balcão (PDV)" at bounding box center [52, 193] width 97 height 15
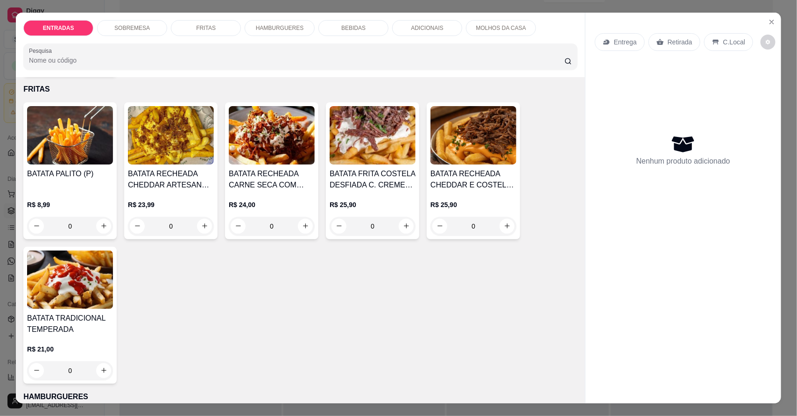
scroll to position [525, 0]
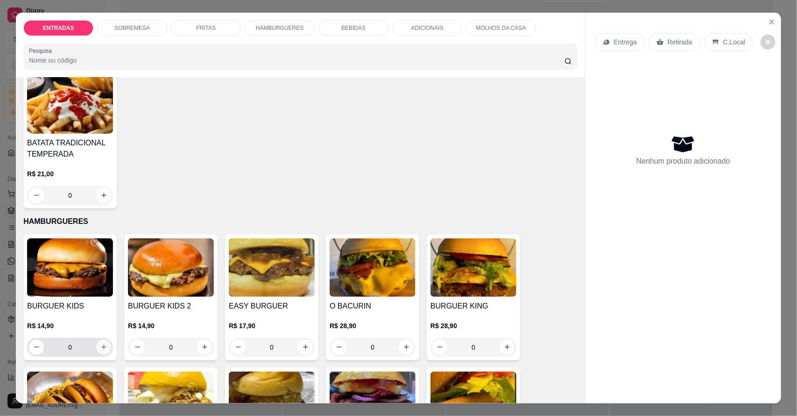
click at [100, 343] on icon "increase-product-quantity" at bounding box center [103, 346] width 7 height 7
type input "1"
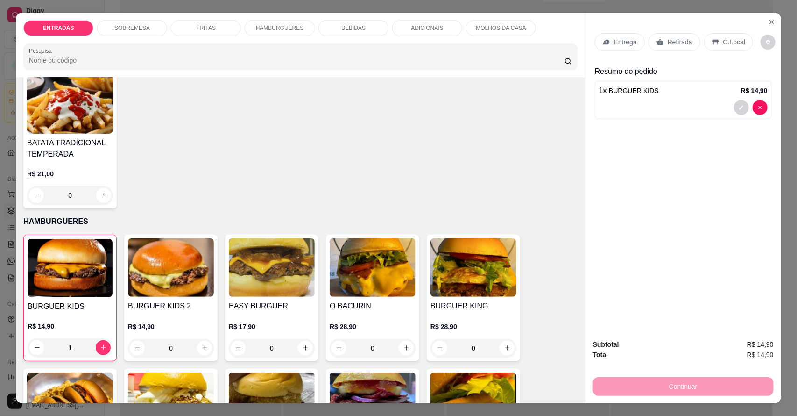
click at [439, 49] on div "Entrega" at bounding box center [620, 42] width 50 height 18
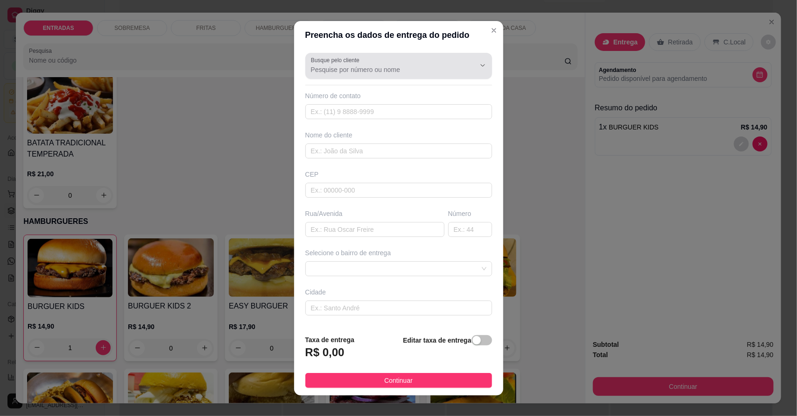
click at [437, 63] on div at bounding box center [399, 65] width 176 height 19
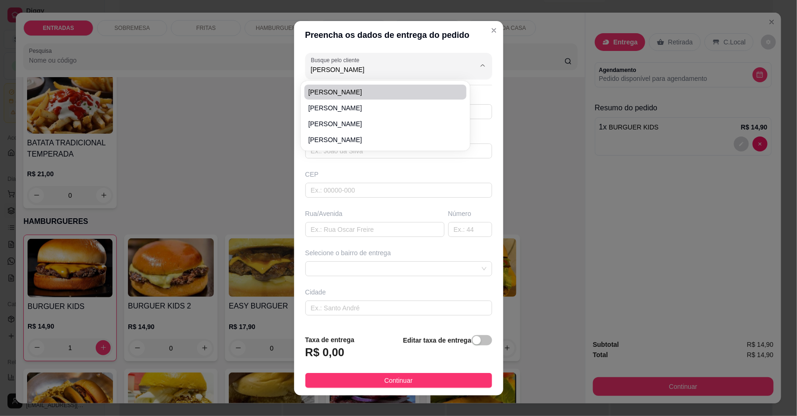
click at [363, 91] on span "[PERSON_NAME]" at bounding box center [380, 91] width 145 height 9
type input "[PERSON_NAME]"
type input "88992022539"
type input "[PERSON_NAME]"
type input "Salitre"
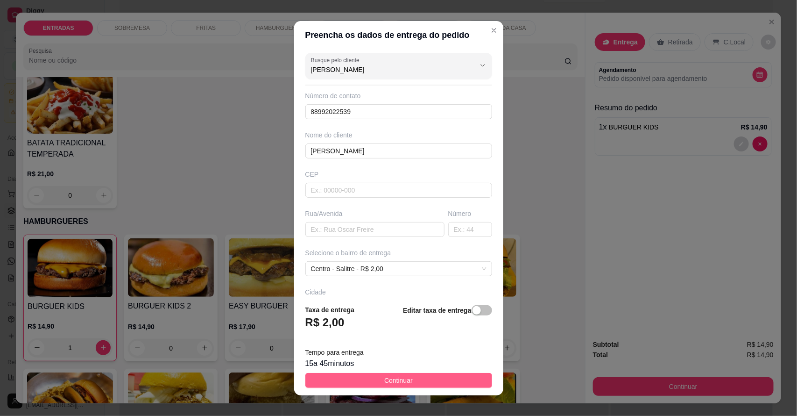
type input "[PERSON_NAME]"
click at [384, 377] on span "Continuar" at bounding box center [398, 380] width 28 height 10
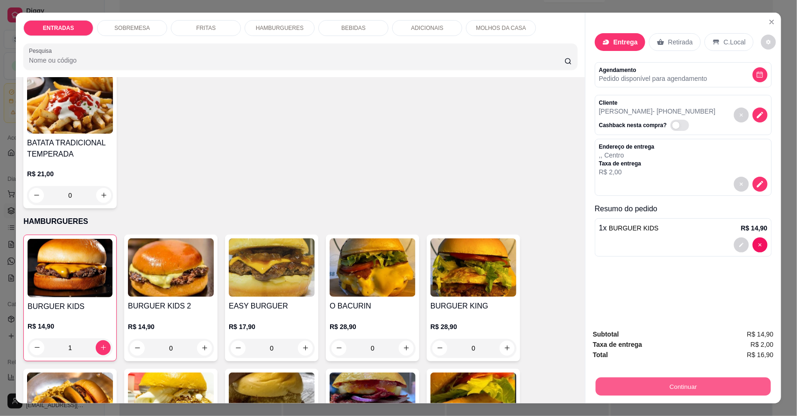
click at [439, 388] on button "Continuar" at bounding box center [683, 386] width 175 height 18
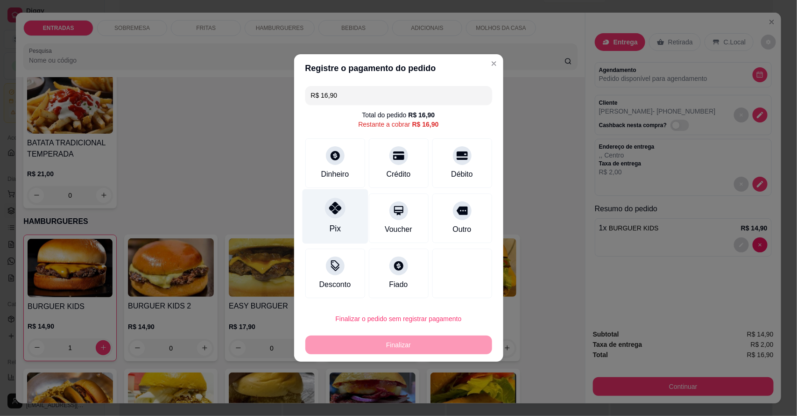
click at [337, 214] on icon at bounding box center [335, 208] width 12 height 12
type input "R$ 0,00"
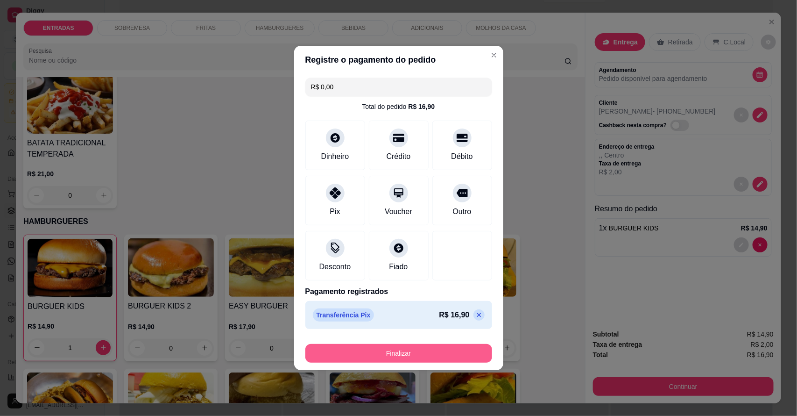
click at [376, 353] on button "Finalizar" at bounding box center [398, 353] width 187 height 19
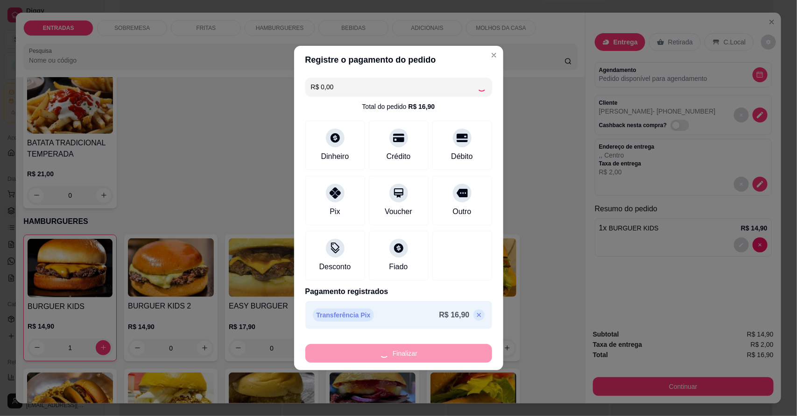
type input "0"
type input "-R$ 16,90"
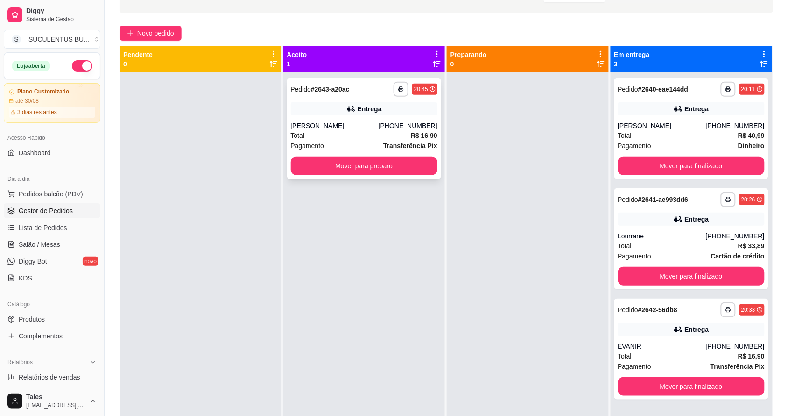
click at [374, 131] on div "Total R$ 16,90" at bounding box center [364, 135] width 147 height 10
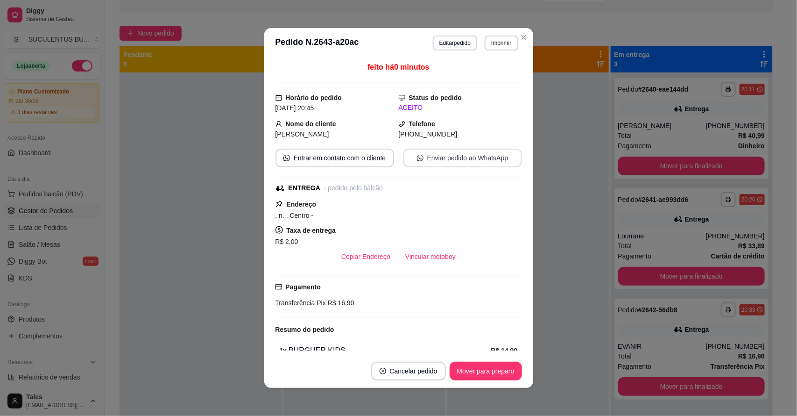
click at [439, 162] on button "Enviar pedido ao WhatsApp" at bounding box center [462, 157] width 119 height 19
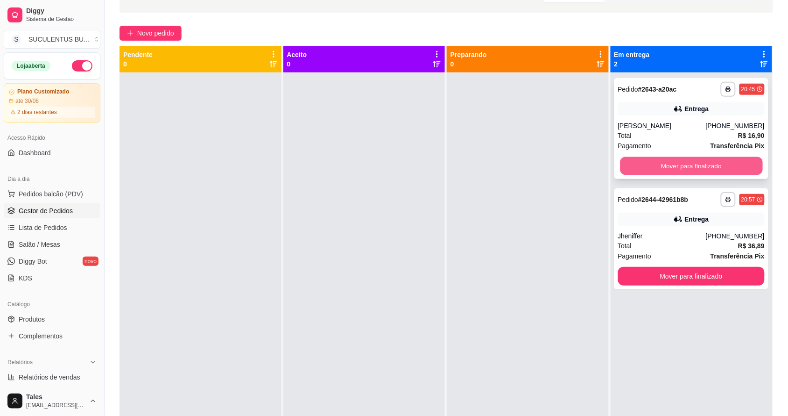
click at [439, 162] on button "Mover para finalizado" at bounding box center [691, 166] width 142 height 18
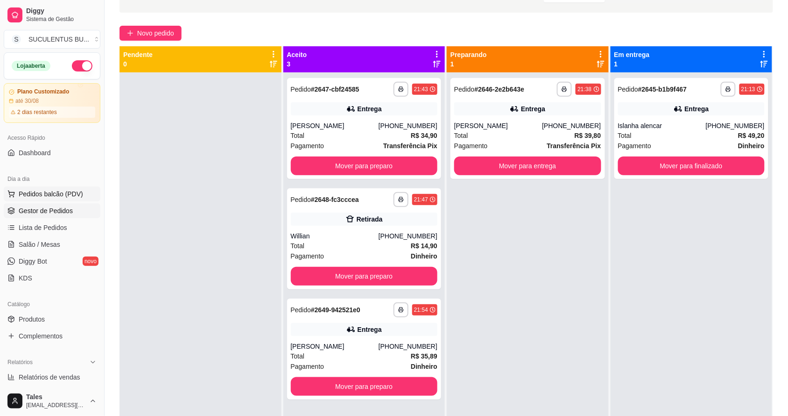
click at [41, 195] on span "Pedidos balcão (PDV)" at bounding box center [51, 193] width 64 height 9
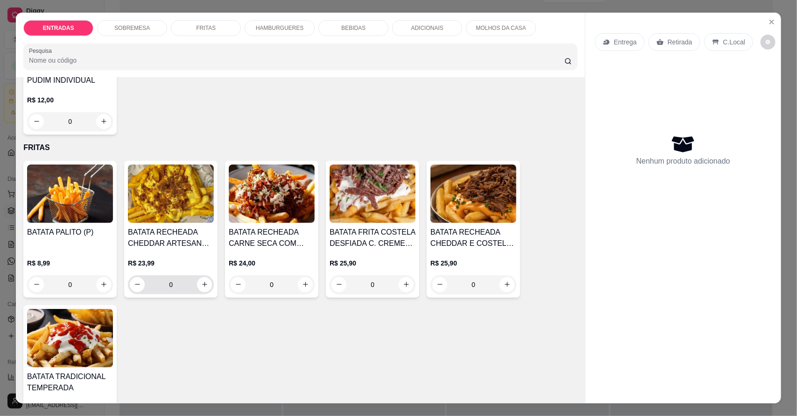
scroll to position [584, 0]
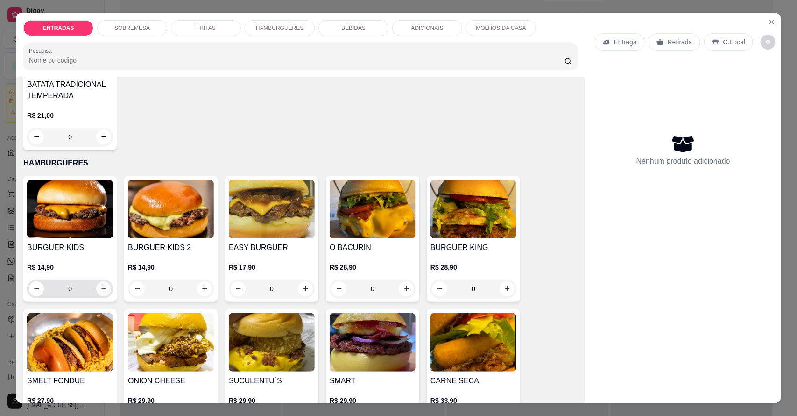
click at [101, 286] on icon "increase-product-quantity" at bounding box center [103, 288] width 7 height 7
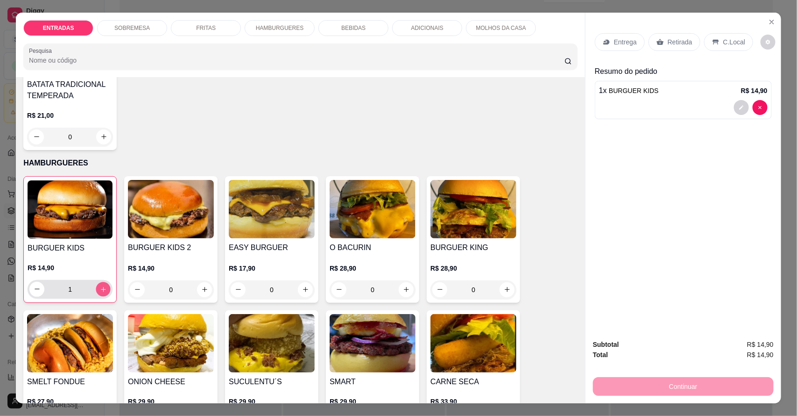
click at [101, 286] on icon "increase-product-quantity" at bounding box center [103, 288] width 7 height 7
type input "2"
click at [439, 42] on p "Entrega" at bounding box center [625, 41] width 23 height 9
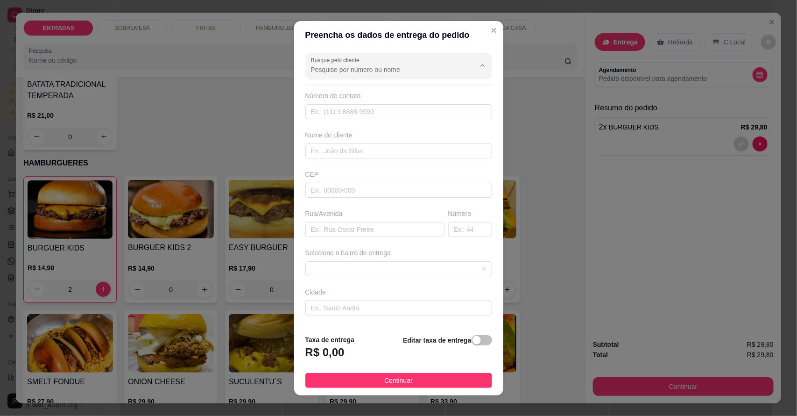
click at [384, 70] on input "Busque pelo cliente" at bounding box center [385, 69] width 149 height 9
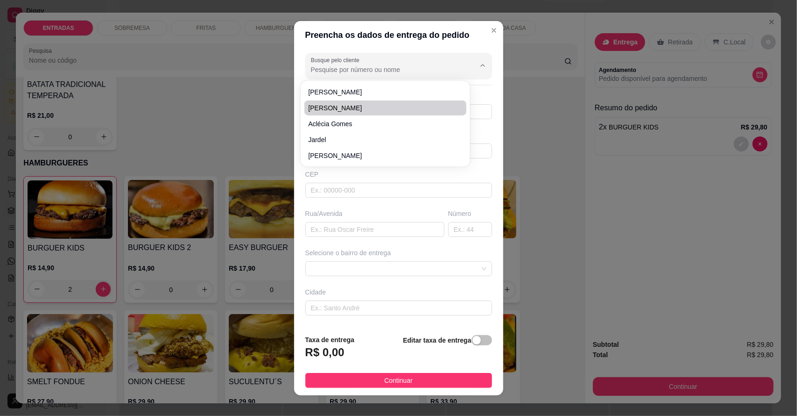
click at [402, 53] on div "Busque pelo cliente" at bounding box center [398, 66] width 187 height 26
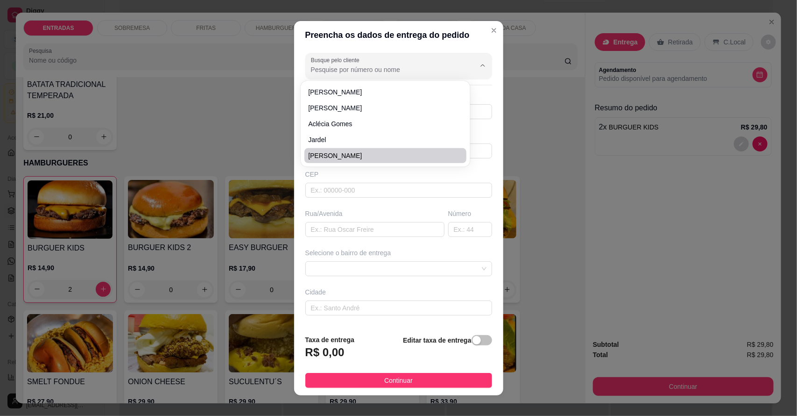
click at [377, 202] on div "Busque pelo cliente Número de contato Nome do cliente CEP Rua/[GEOGRAPHIC_DATA]…" at bounding box center [398, 188] width 209 height 278
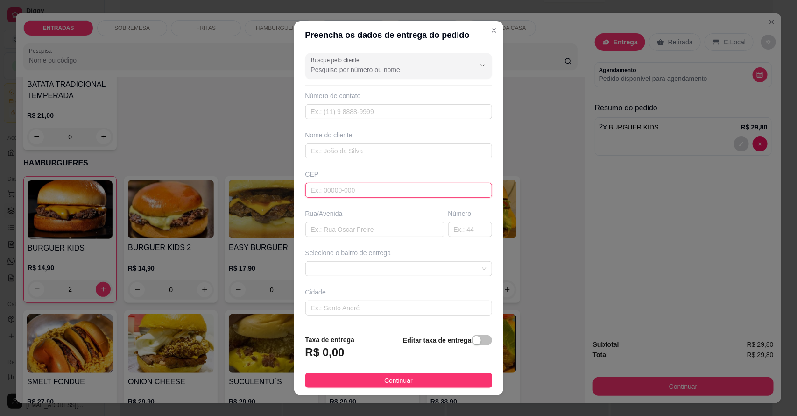
click at [374, 190] on input "text" at bounding box center [398, 190] width 187 height 15
click at [356, 111] on input "text" at bounding box center [398, 111] width 187 height 15
type input "[PHONE_NUMBER]"
click at [363, 152] on input "text" at bounding box center [398, 150] width 187 height 15
click at [334, 265] on span at bounding box center [399, 268] width 176 height 14
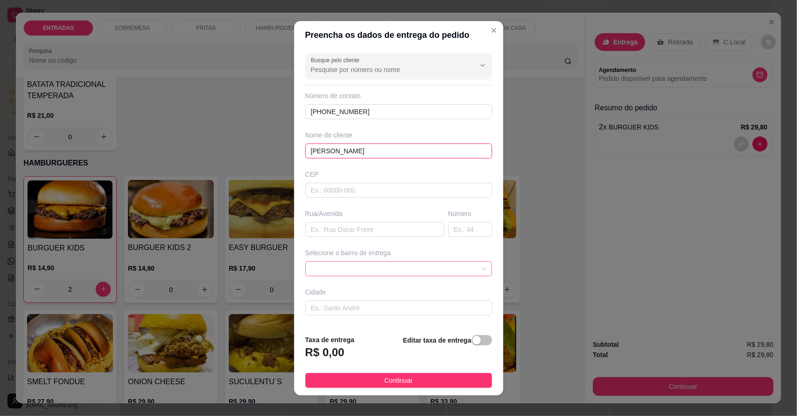
type input "[PERSON_NAME]"
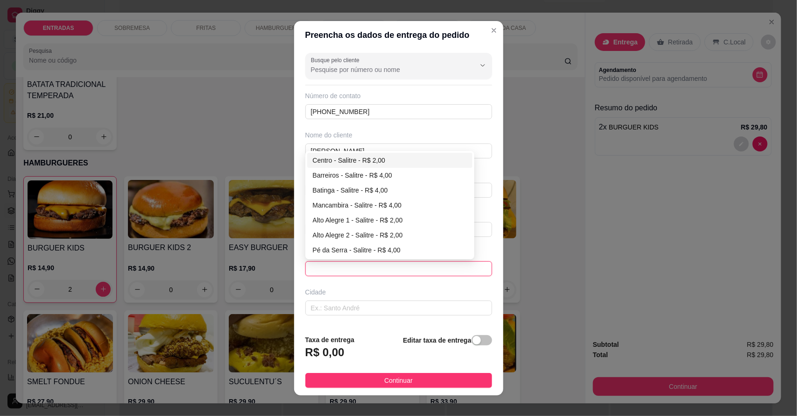
click at [332, 162] on div "Centro - Salitre - R$ 2,00" at bounding box center [390, 160] width 155 height 10
type input "Salitre"
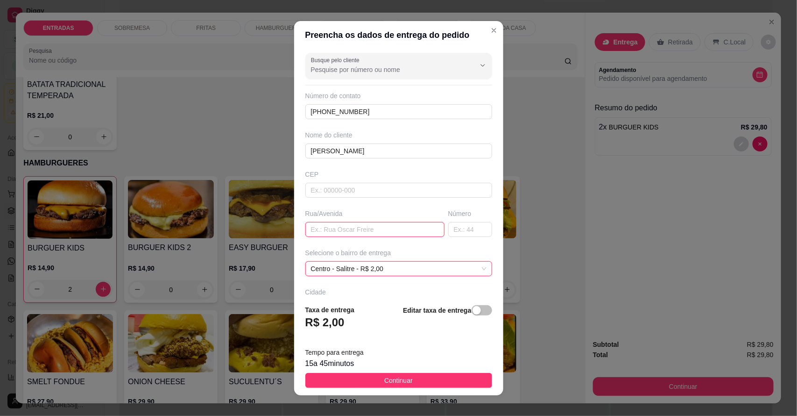
click at [320, 225] on input "text" at bounding box center [374, 229] width 139 height 15
paste input "Rua [PERSON_NAME] enfrente a creche cei [PERSON_NAME] na estrada da [GEOGRAPHIC…"
type input "Rua [PERSON_NAME] enfrente a creche cei [PERSON_NAME] na estrada da [GEOGRAPHIC…"
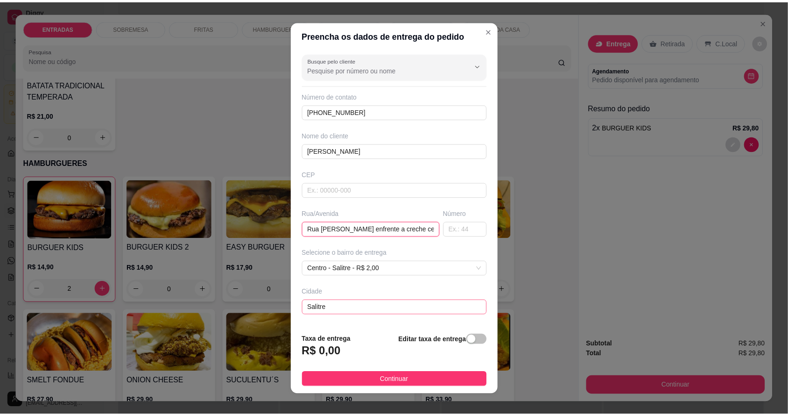
scroll to position [0, 159]
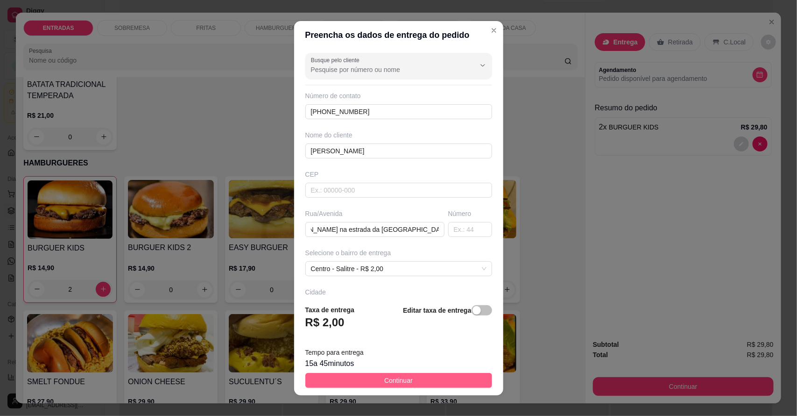
click at [409, 385] on button "Continuar" at bounding box center [398, 380] width 187 height 15
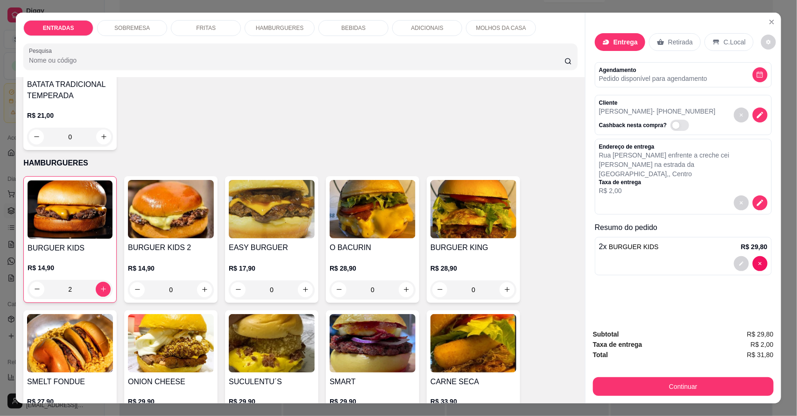
click at [439, 404] on div "ENTRADAS SOBREMESA FRITAS HAMBURGUERES BEBIDAS ADICIONAIS MOLHOS DA CASA Pesqui…" at bounding box center [398, 208] width 797 height 416
click at [439, 381] on button "Continuar" at bounding box center [683, 386] width 181 height 19
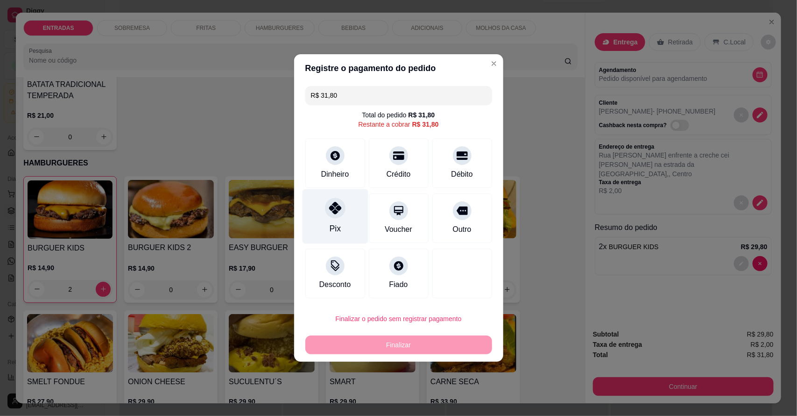
click at [340, 213] on div at bounding box center [335, 207] width 21 height 21
type input "R$ 0,00"
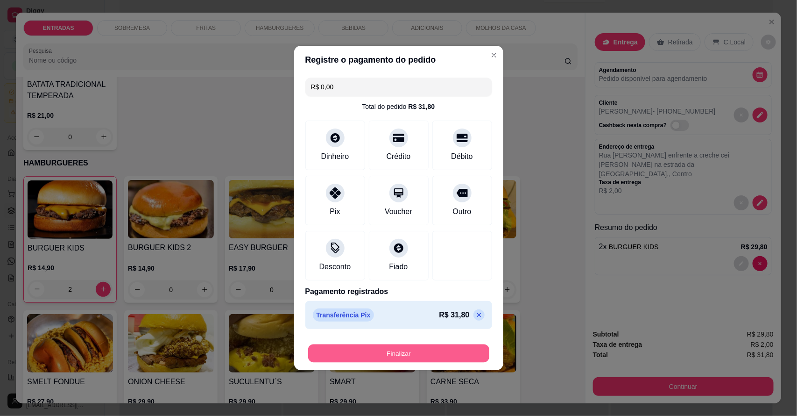
click at [414, 358] on button "Finalizar" at bounding box center [398, 353] width 181 height 18
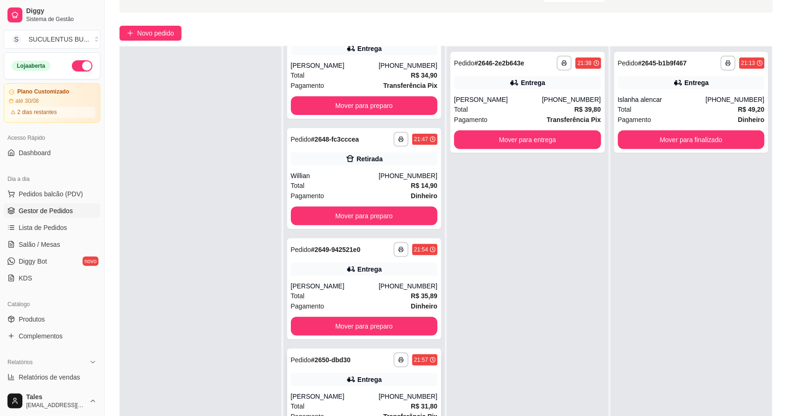
scroll to position [142, 0]
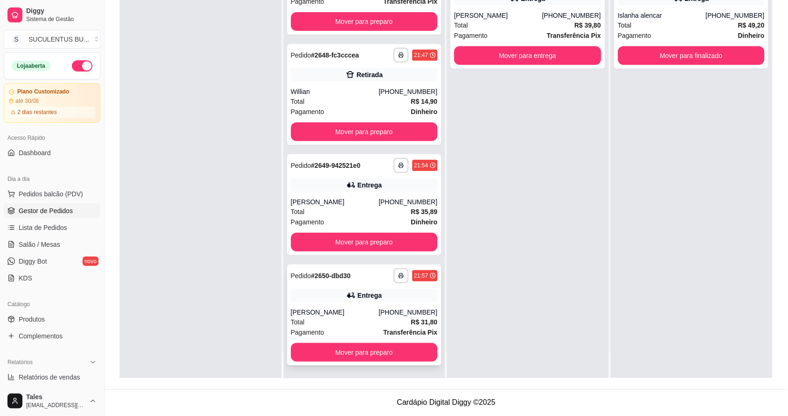
click at [368, 307] on div "[PERSON_NAME]" at bounding box center [335, 311] width 88 height 9
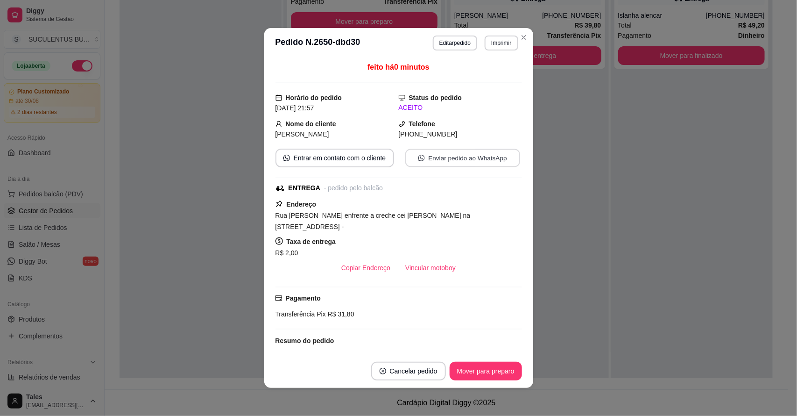
click at [439, 151] on button "Enviar pedido ao WhatsApp" at bounding box center [462, 158] width 115 height 18
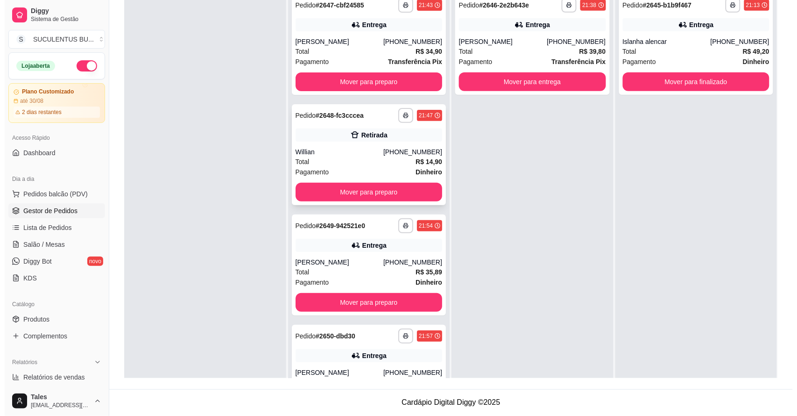
scroll to position [84, 0]
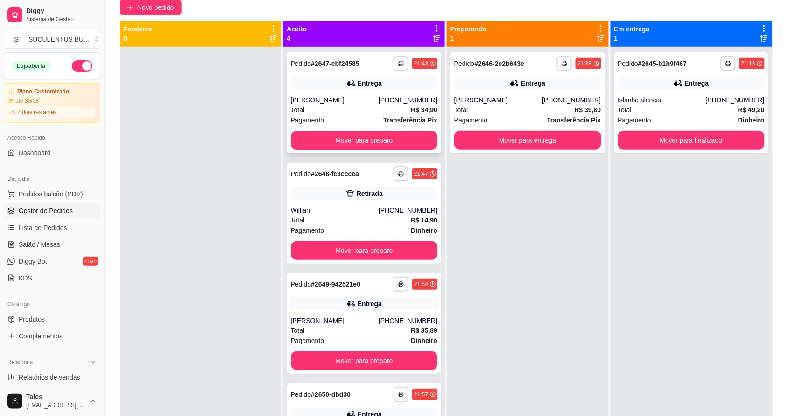
click at [346, 99] on div "[PERSON_NAME]" at bounding box center [335, 99] width 88 height 9
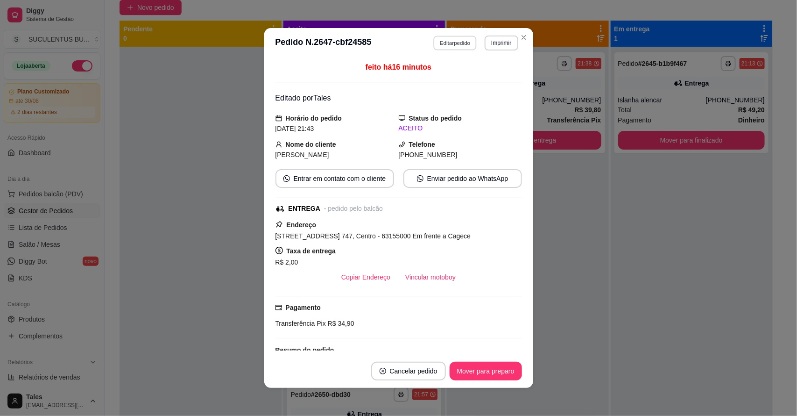
click at [439, 45] on button "Editar pedido" at bounding box center [454, 42] width 43 height 14
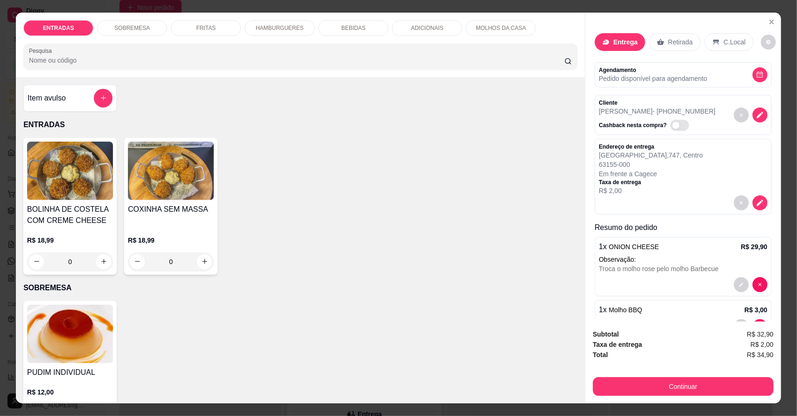
scroll to position [30, 0]
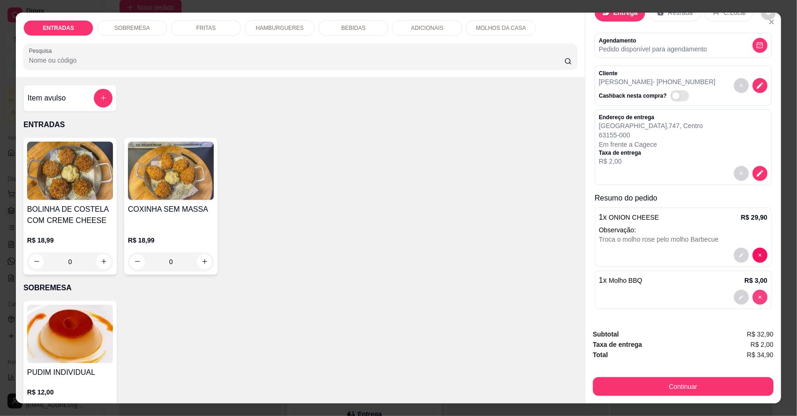
type input "0"
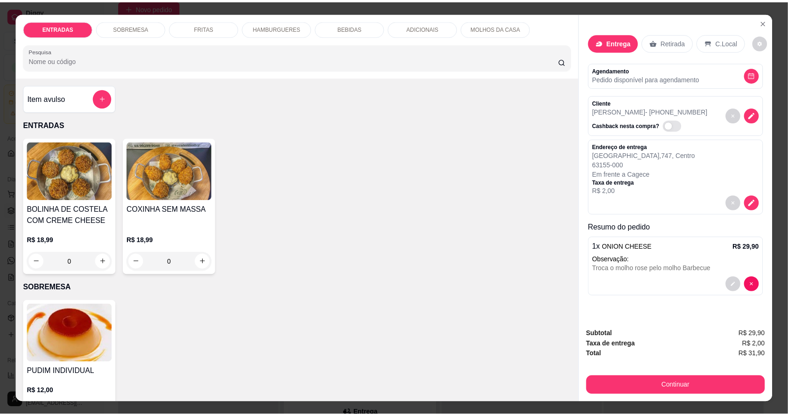
scroll to position [0, 0]
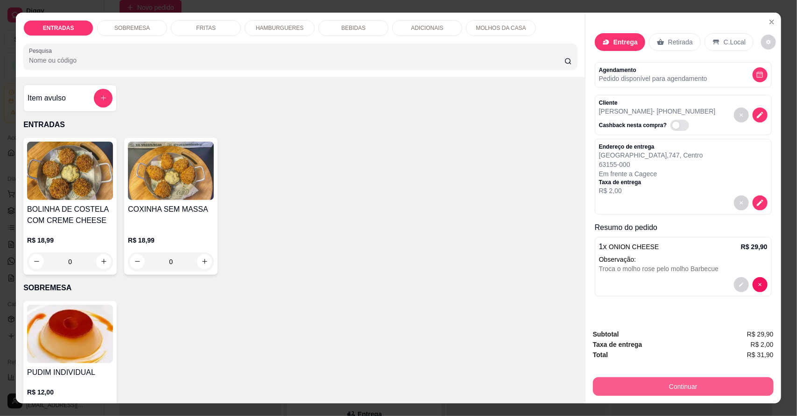
click at [439, 390] on button "Continuar" at bounding box center [683, 386] width 181 height 19
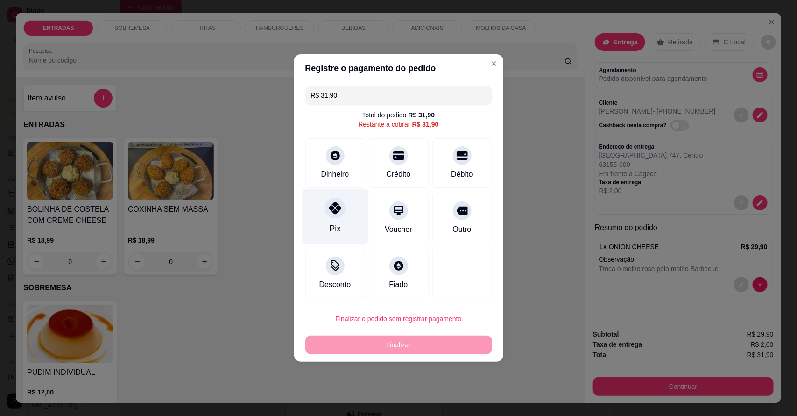
click at [344, 213] on div "Pix" at bounding box center [335, 216] width 66 height 55
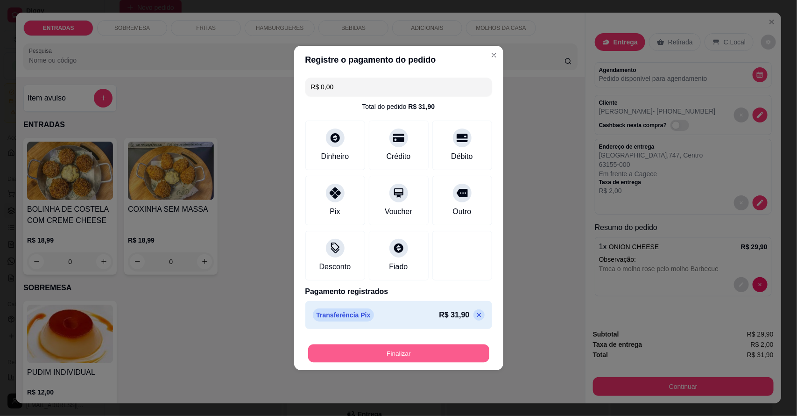
click at [395, 359] on button "Finalizar" at bounding box center [398, 353] width 181 height 18
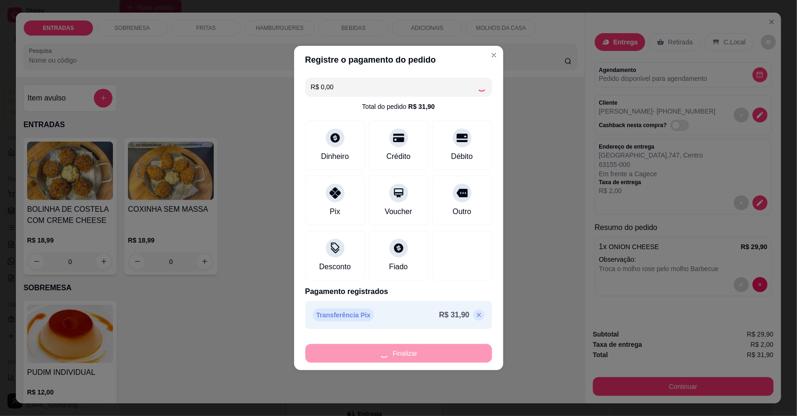
type input "-R$ 31,90"
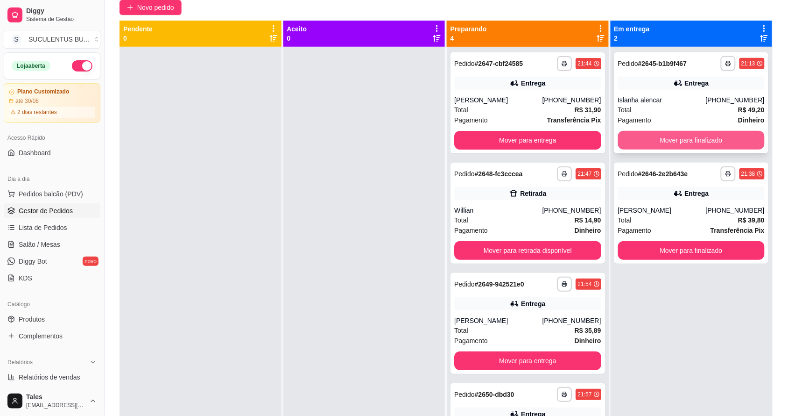
click at [439, 136] on button "Mover para finalizado" at bounding box center [691, 140] width 147 height 19
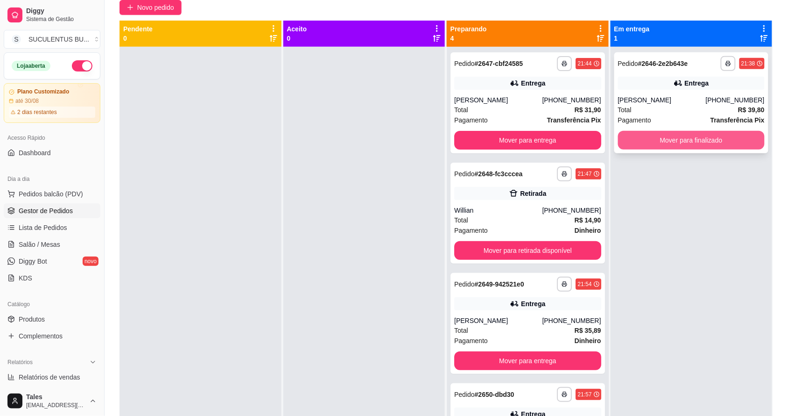
click at [439, 141] on button "Mover para finalizado" at bounding box center [691, 140] width 147 height 19
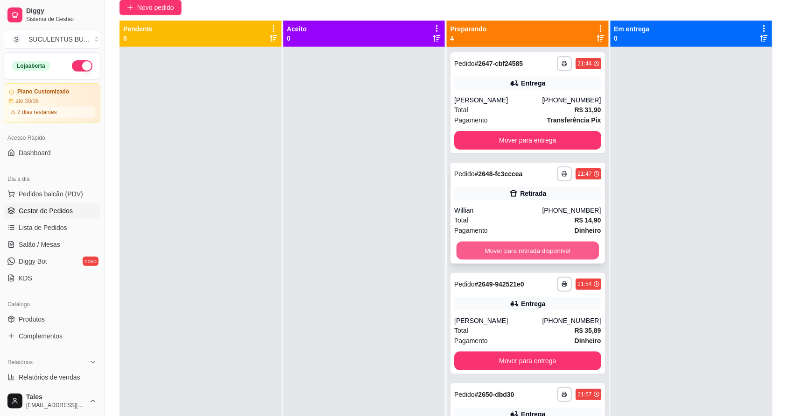
click at [439, 247] on button "Mover para retirada disponível" at bounding box center [528, 250] width 142 height 18
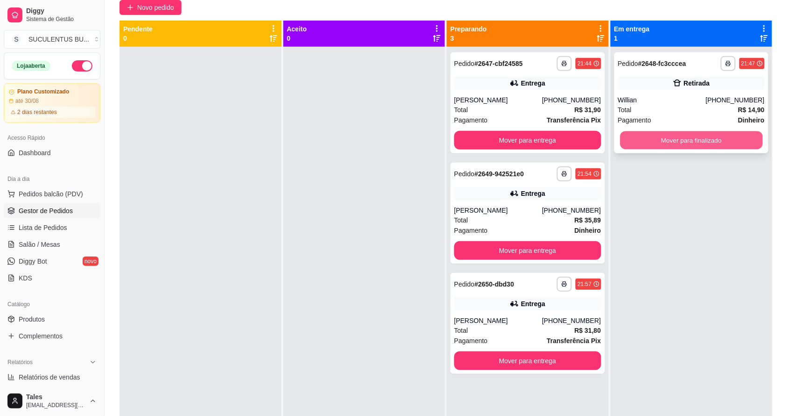
click at [439, 143] on button "Mover para finalizado" at bounding box center [691, 140] width 142 height 18
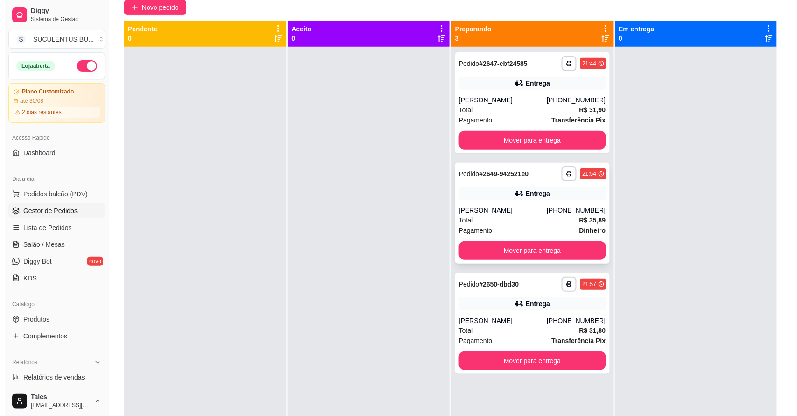
scroll to position [26, 0]
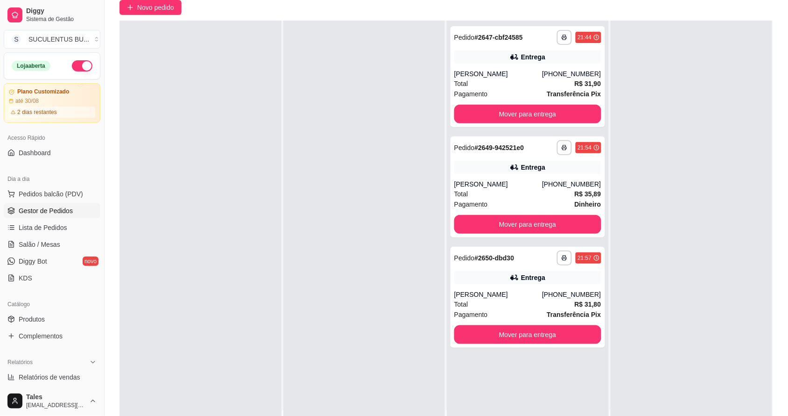
click at [439, 297] on div at bounding box center [692, 229] width 162 height 416
click at [439, 116] on button "Mover para entrega" at bounding box center [527, 114] width 147 height 19
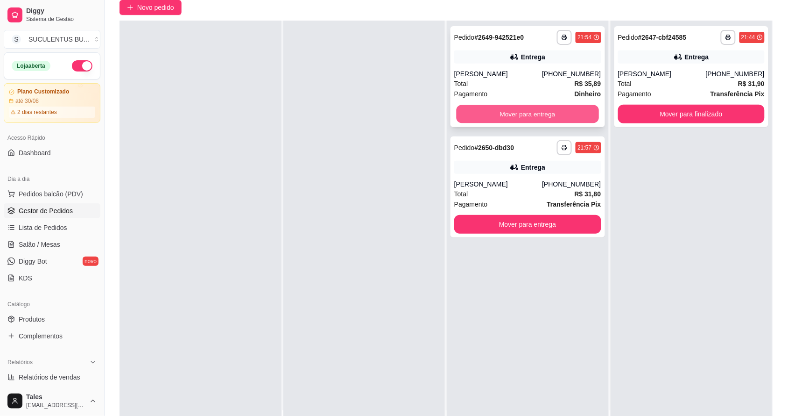
click at [439, 110] on button "Mover para entrega" at bounding box center [528, 114] width 142 height 18
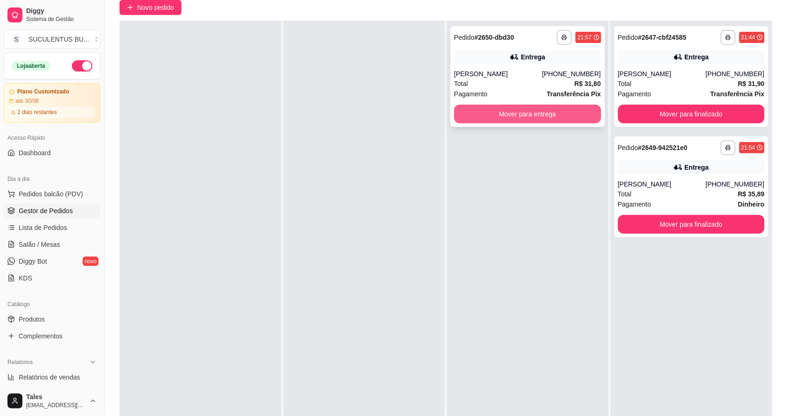
click at [439, 114] on button "Mover para entrega" at bounding box center [527, 114] width 147 height 19
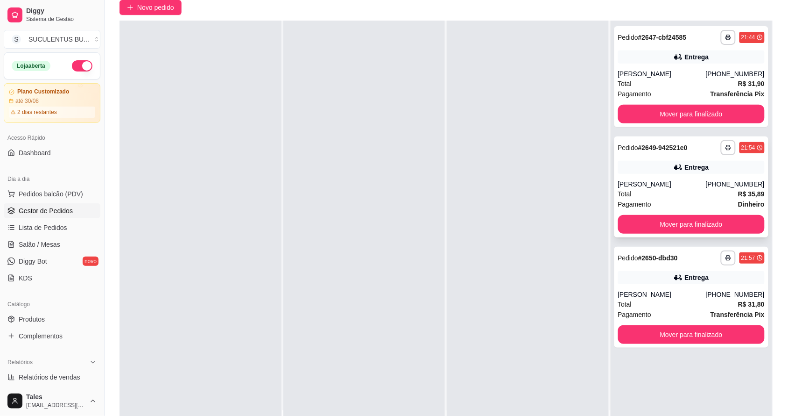
click at [439, 190] on div "Total R$ 35,89" at bounding box center [691, 194] width 147 height 10
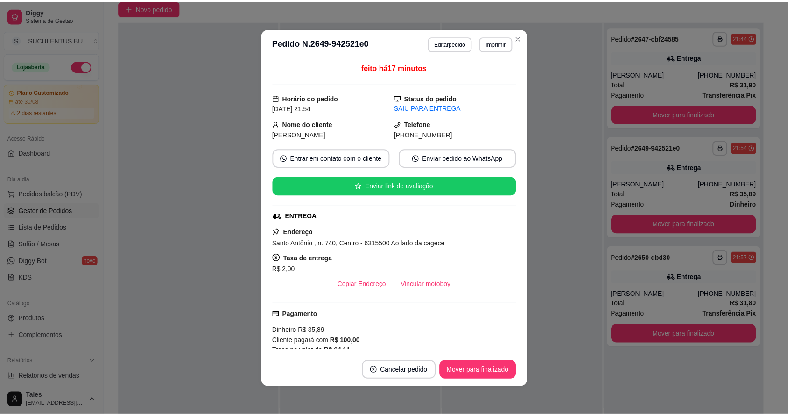
scroll to position [127, 0]
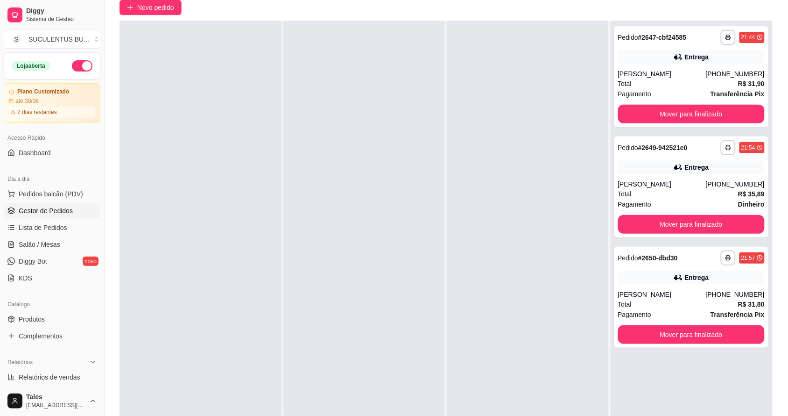
click at [439, 54] on div at bounding box center [528, 229] width 162 height 416
click at [310, 250] on div at bounding box center [364, 229] width 162 height 416
click at [439, 1] on div "Novo pedido" at bounding box center [447, 7] width 654 height 15
click at [439, 113] on button "Mover para finalizado" at bounding box center [691, 114] width 147 height 19
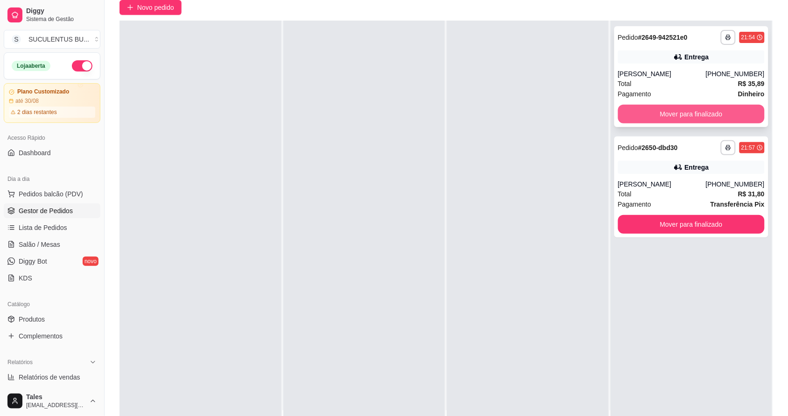
click at [439, 117] on button "Mover para finalizado" at bounding box center [691, 114] width 147 height 19
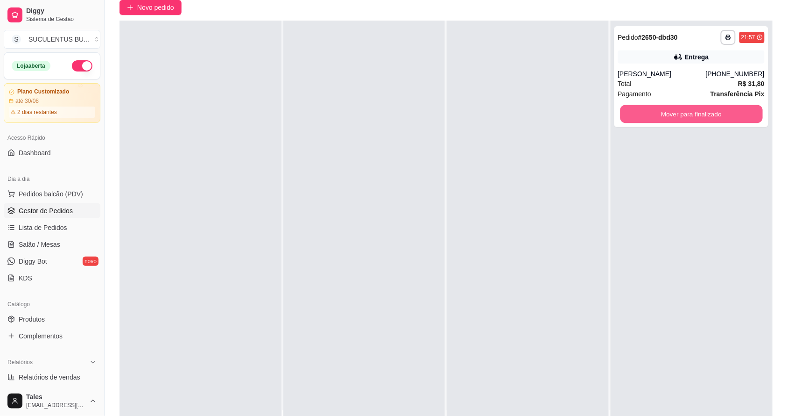
click at [439, 117] on button "Mover para finalizado" at bounding box center [691, 114] width 142 height 18
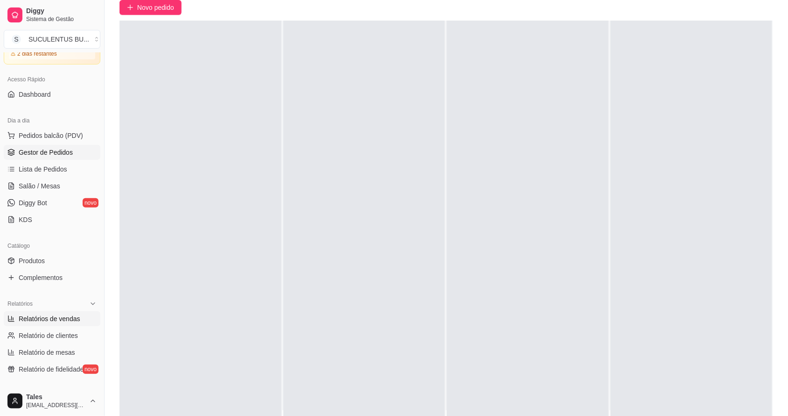
scroll to position [117, 0]
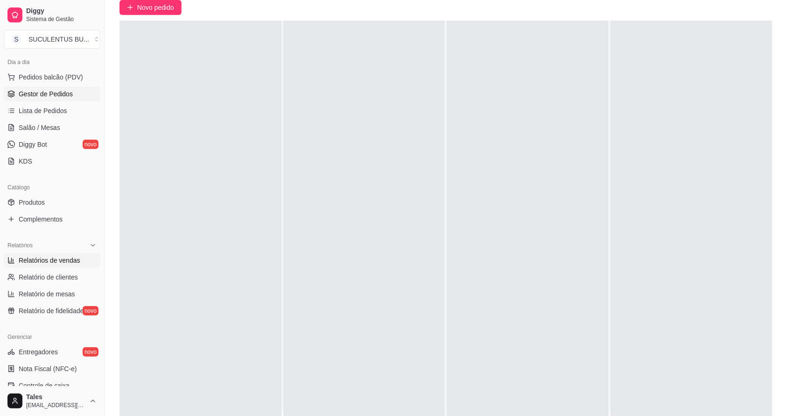
click at [54, 265] on link "Relatórios de vendas" at bounding box center [52, 260] width 97 height 15
